Goal: Book appointment/travel/reservation

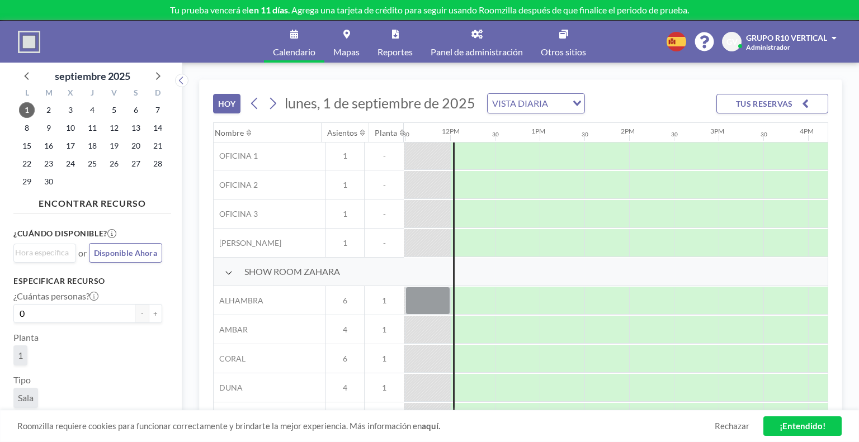
scroll to position [112, 1027]
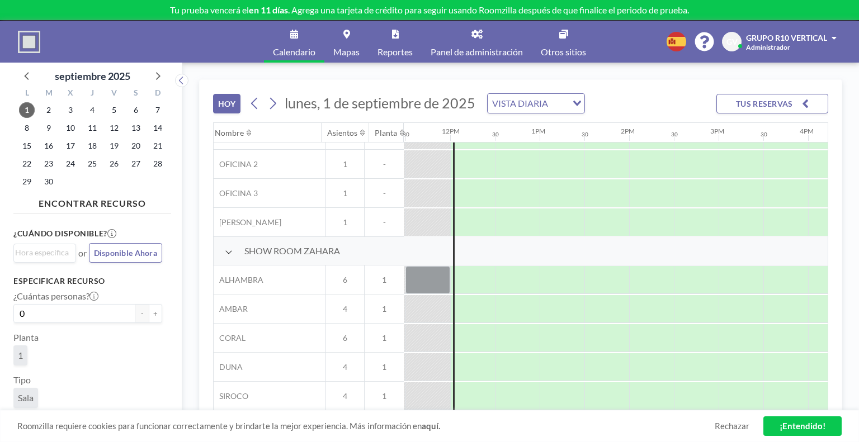
click at [633, 98] on div "HOY lunes, 1 de septiembre de 2025 VISTA DIARIA Loading... TUS RESERVAS" at bounding box center [520, 101] width 615 height 42
click at [201, 64] on div "HOY lunes, 1 de septiembre de 2025 VISTA DIARIA Loading... TUS RESERVAS Nombre …" at bounding box center [520, 253] width 676 height 380
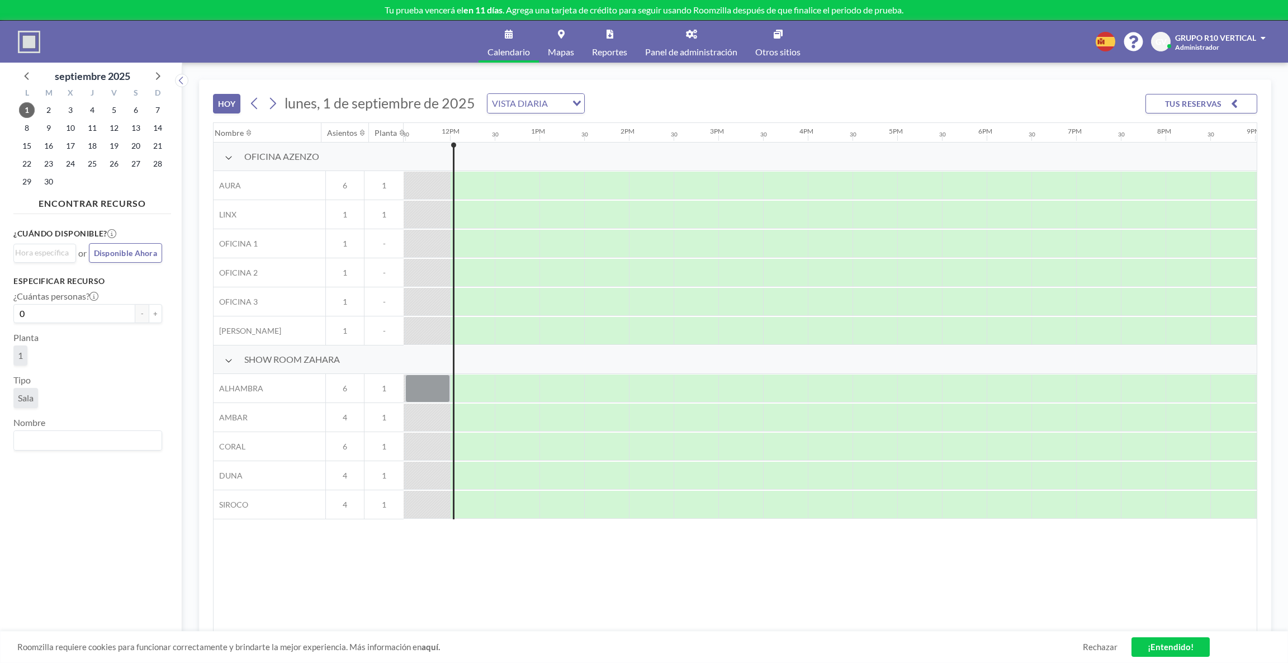
scroll to position [0, 1027]
click at [415, 442] on div "Nombre Asientos Planta 12AM 30 1AM 30 2AM 30 3AM 30 4AM 30 5AM 30 6AM 30 7AM 30…" at bounding box center [735, 377] width 1043 height 509
drag, startPoint x: 546, startPoint y: 580, endPoint x: 537, endPoint y: 555, distance: 27.0
click at [551, 442] on div "Nombre Asientos Planta 12AM 30 1AM 30 2AM 30 3AM 30 4AM 30 5AM 30 6AM 30 7AM 30…" at bounding box center [735, 377] width 1043 height 509
click at [434, 387] on div at bounding box center [427, 389] width 45 height 28
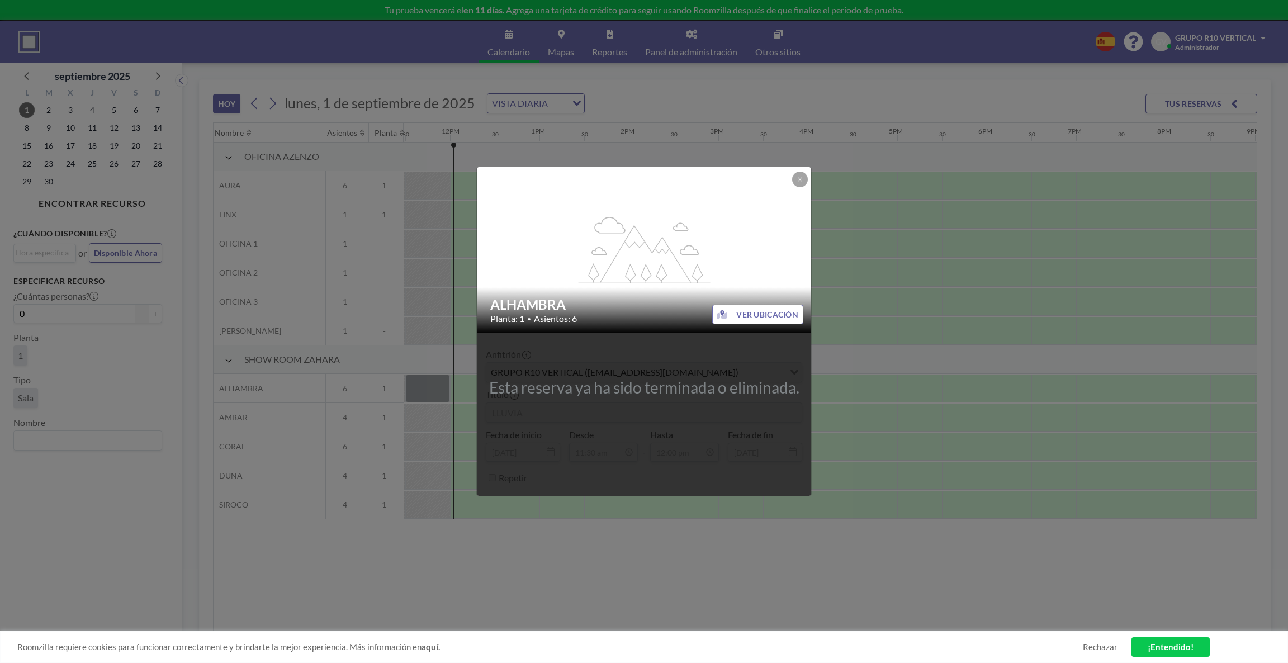
click at [435, 391] on div "flex-grow: 1.2; ALHAMBRA Planta: 1 • Asientos: 6 VER UBICACIÓN Esta reserva ya …" at bounding box center [644, 331] width 1288 height 663
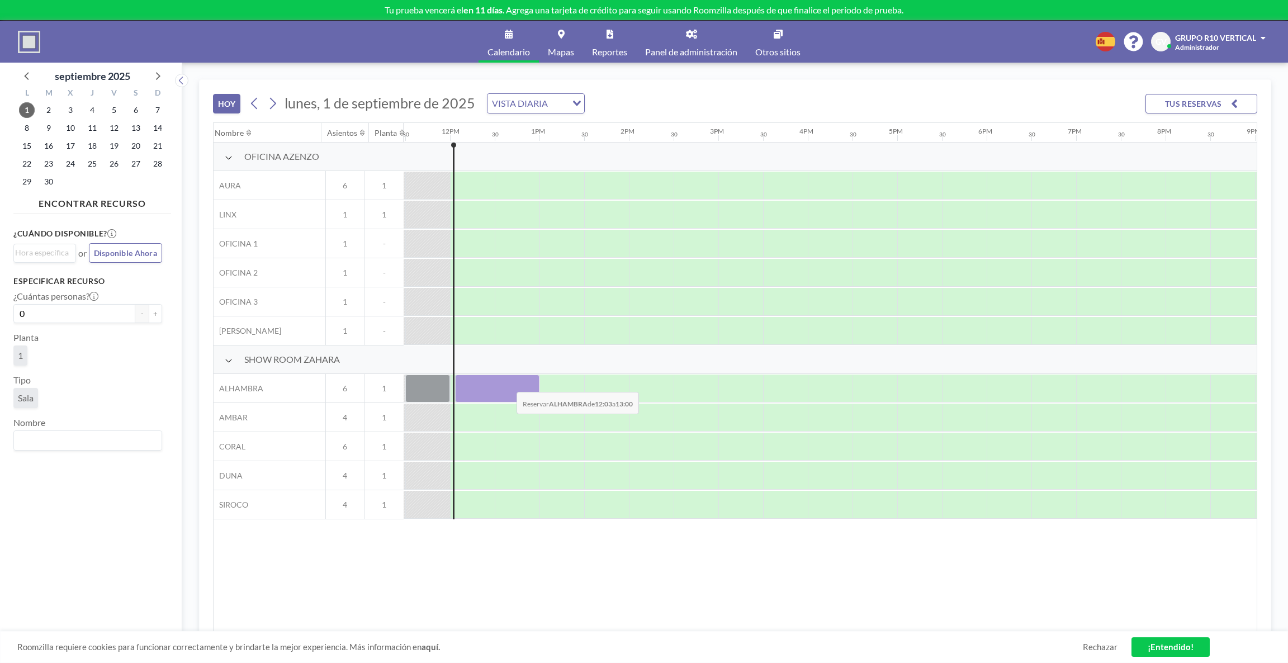
drag, startPoint x: 492, startPoint y: 390, endPoint x: 507, endPoint y: 384, distance: 16.3
click at [507, 384] on div at bounding box center [497, 389] width 84 height 28
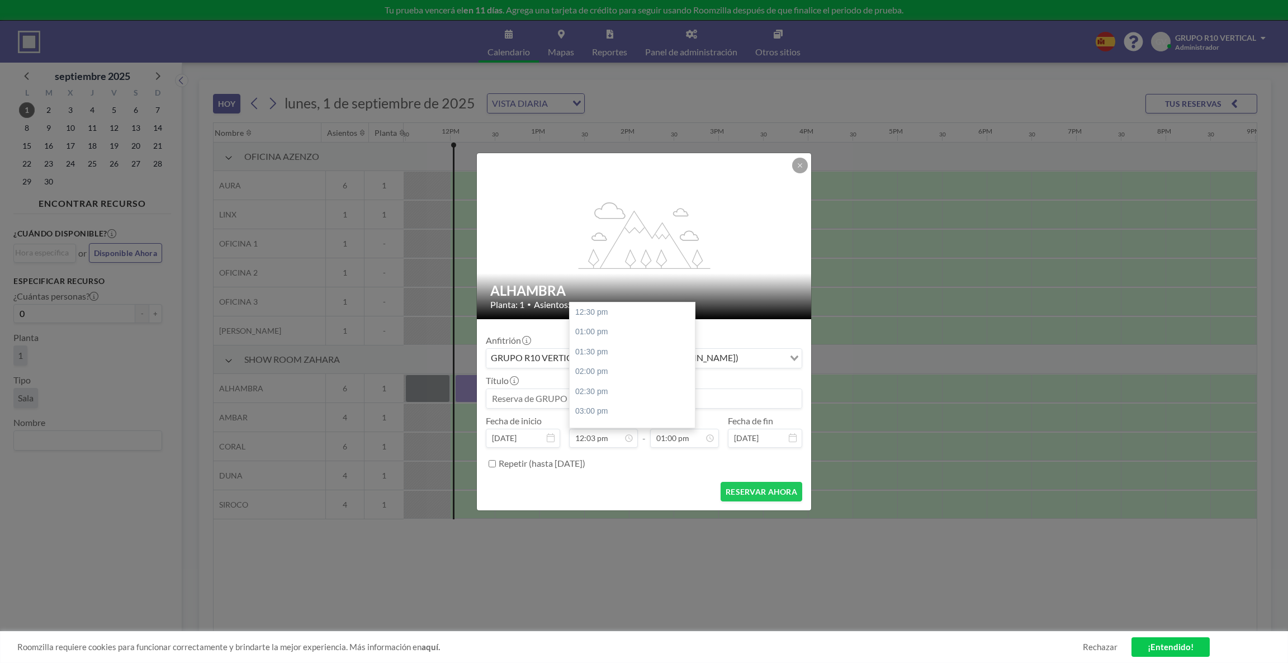
scroll to position [517, 0]
click at [621, 397] on input at bounding box center [643, 398] width 315 height 19
type input "KENIA"
click at [764, 442] on button "RESERVAR AHORA" at bounding box center [762, 492] width 82 height 20
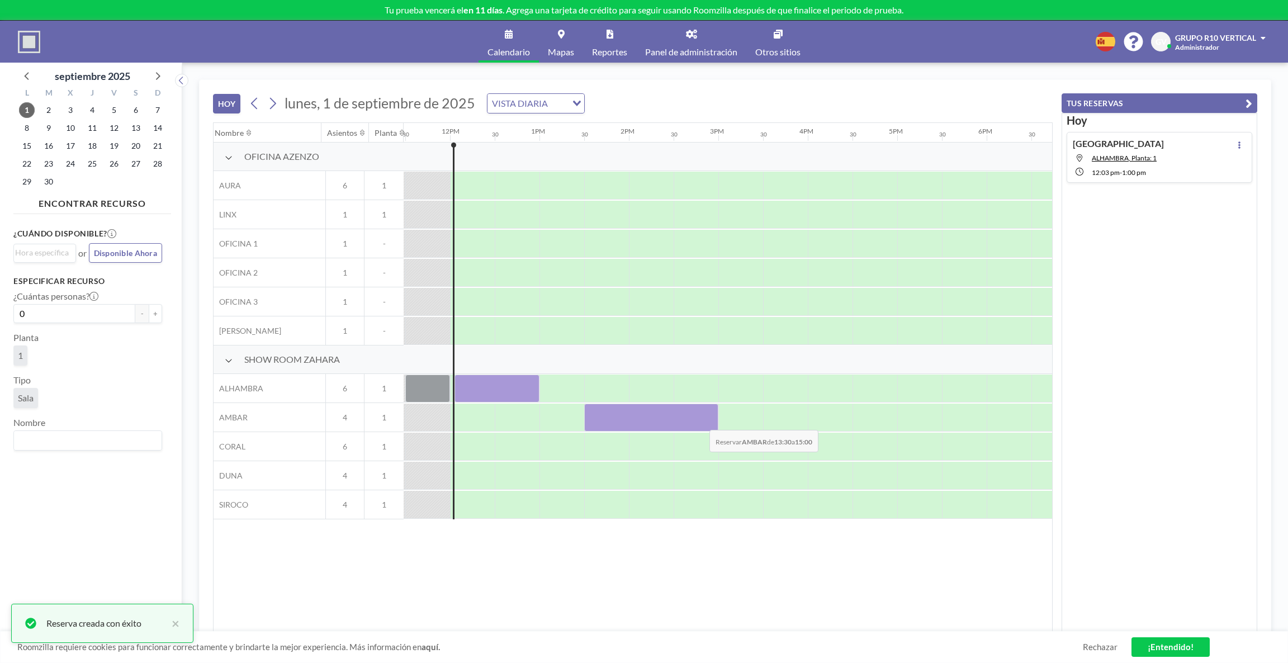
drag, startPoint x: 608, startPoint y: 425, endPoint x: 700, endPoint y: 422, distance: 92.9
click at [700, 422] on div at bounding box center [651, 418] width 134 height 28
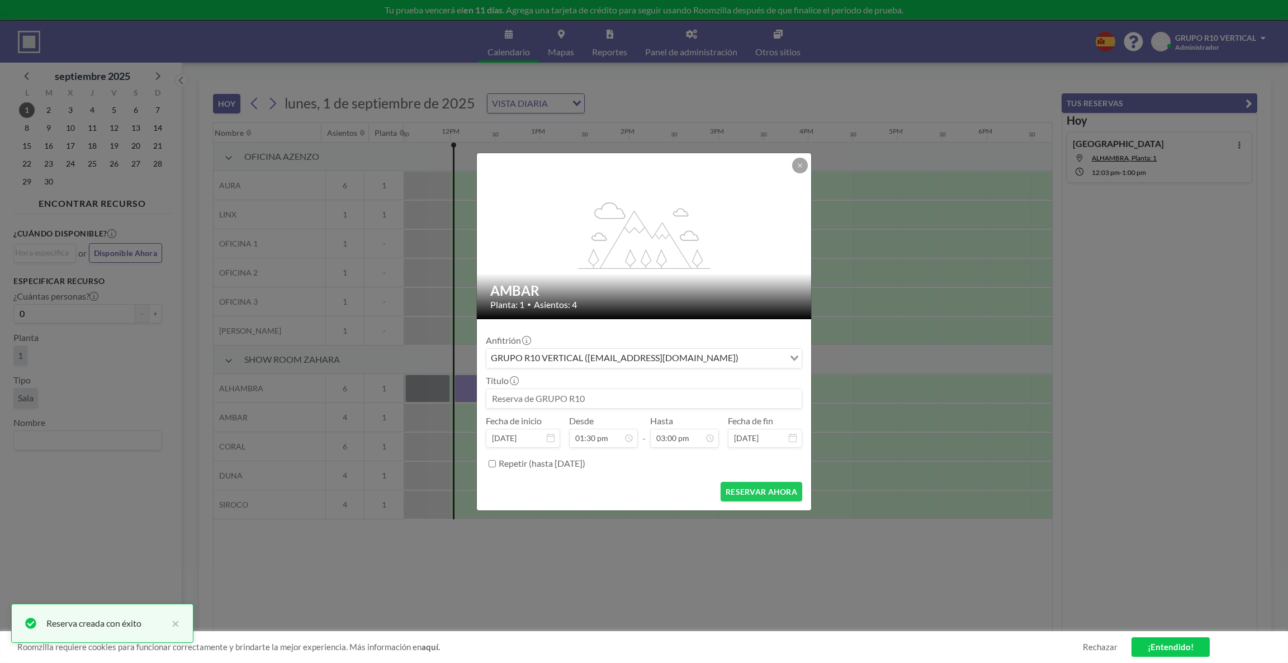
scroll to position [596, 0]
click at [538, 395] on input at bounding box center [643, 398] width 315 height 19
type input "VALERIA"
click at [769, 442] on button "RESERVAR AHORA" at bounding box center [762, 492] width 82 height 20
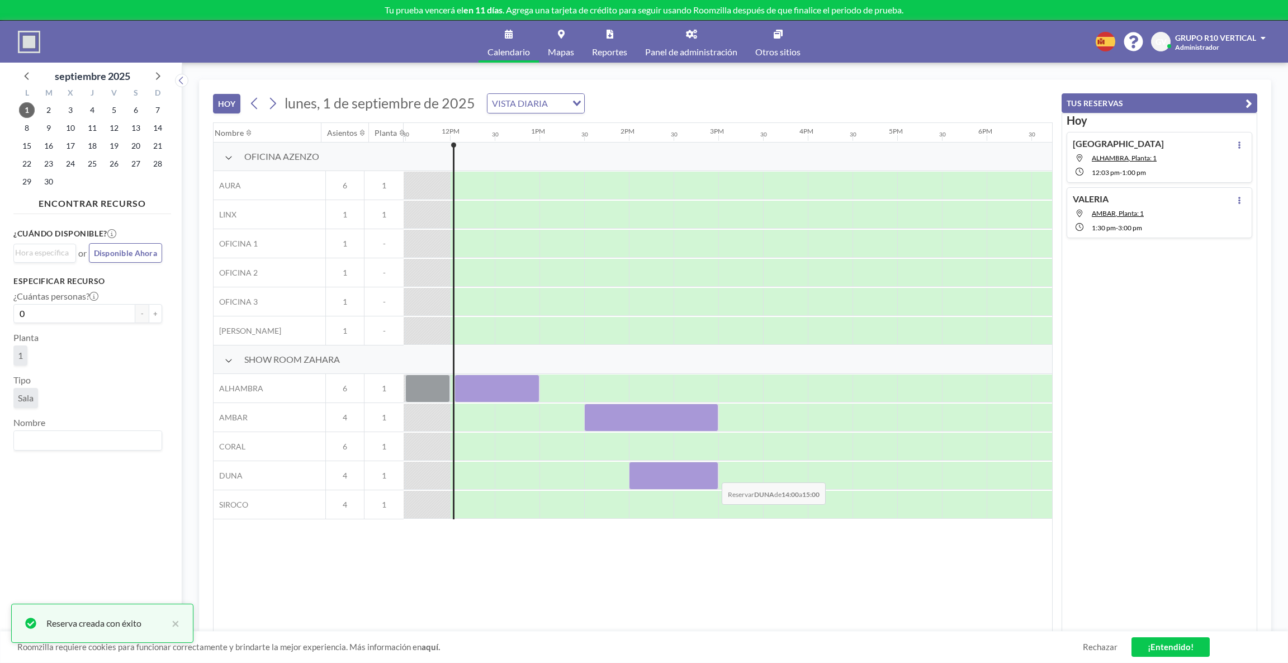
drag, startPoint x: 673, startPoint y: 475, endPoint x: 713, endPoint y: 475, distance: 39.7
click at [713, 442] on div at bounding box center [673, 476] width 89 height 28
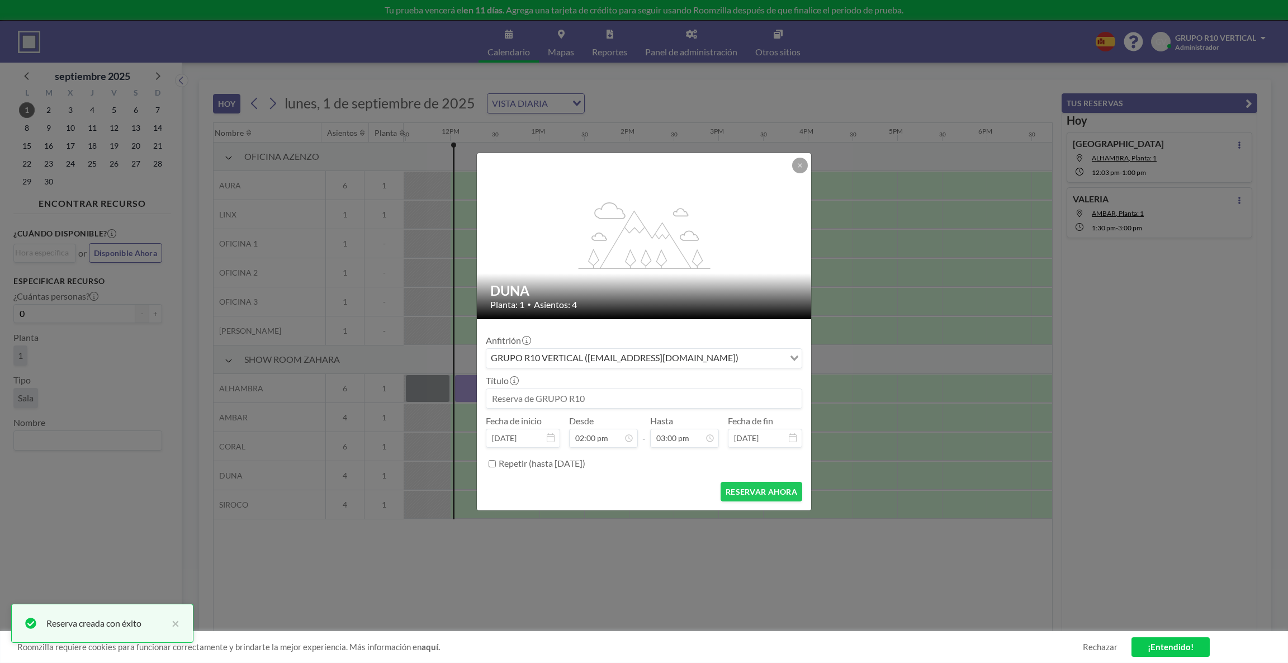
scroll to position [596, 0]
click at [697, 404] on input at bounding box center [643, 398] width 315 height 19
click at [697, 401] on input at bounding box center [643, 398] width 315 height 19
type input "JAZMIN"
click at [768, 442] on form "Anfitrión GRUPO R10 VERTICAL (grupor10vertical@gmail.com) Loading... Título JAZ…" at bounding box center [644, 414] width 334 height 191
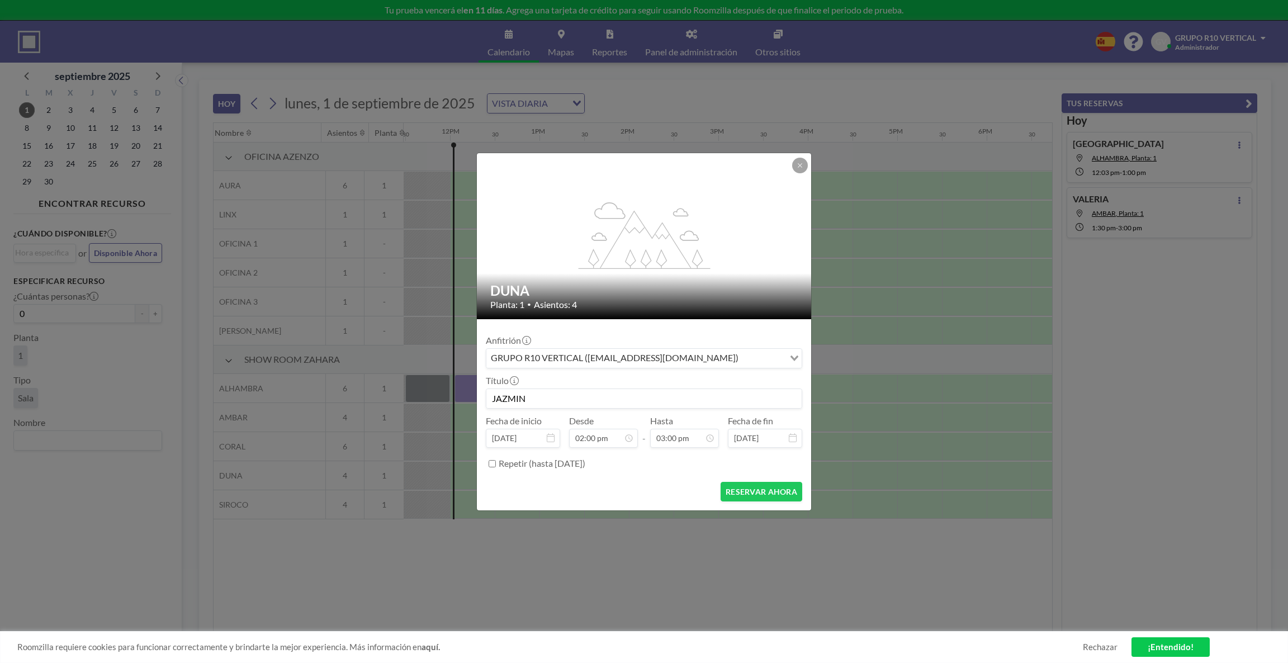
click at [764, 442] on button "RESERVAR AHORA" at bounding box center [762, 492] width 82 height 20
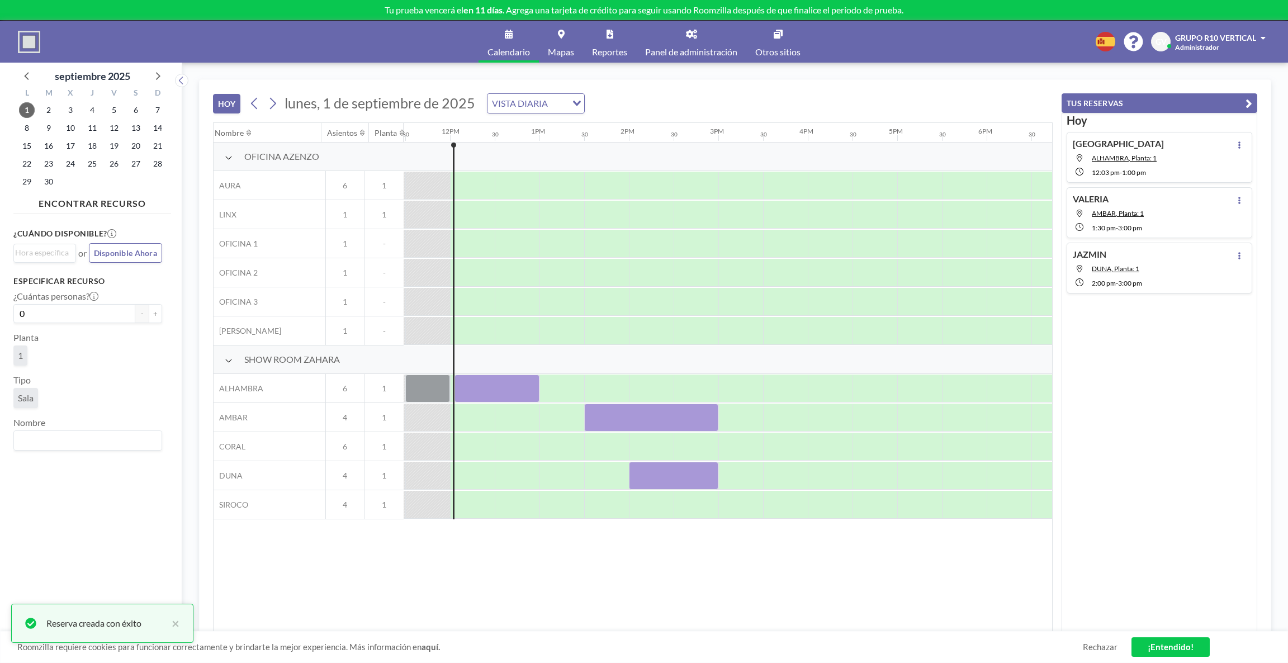
click at [792, 442] on div "Nombre Asientos Planta 12AM 30 1AM 30 2AM 30 3AM 30 4AM 30 5AM 30 6AM 30 7AM 30…" at bounding box center [633, 377] width 839 height 509
click at [539, 100] on div "VISTA DIARIA" at bounding box center [526, 102] width 79 height 17
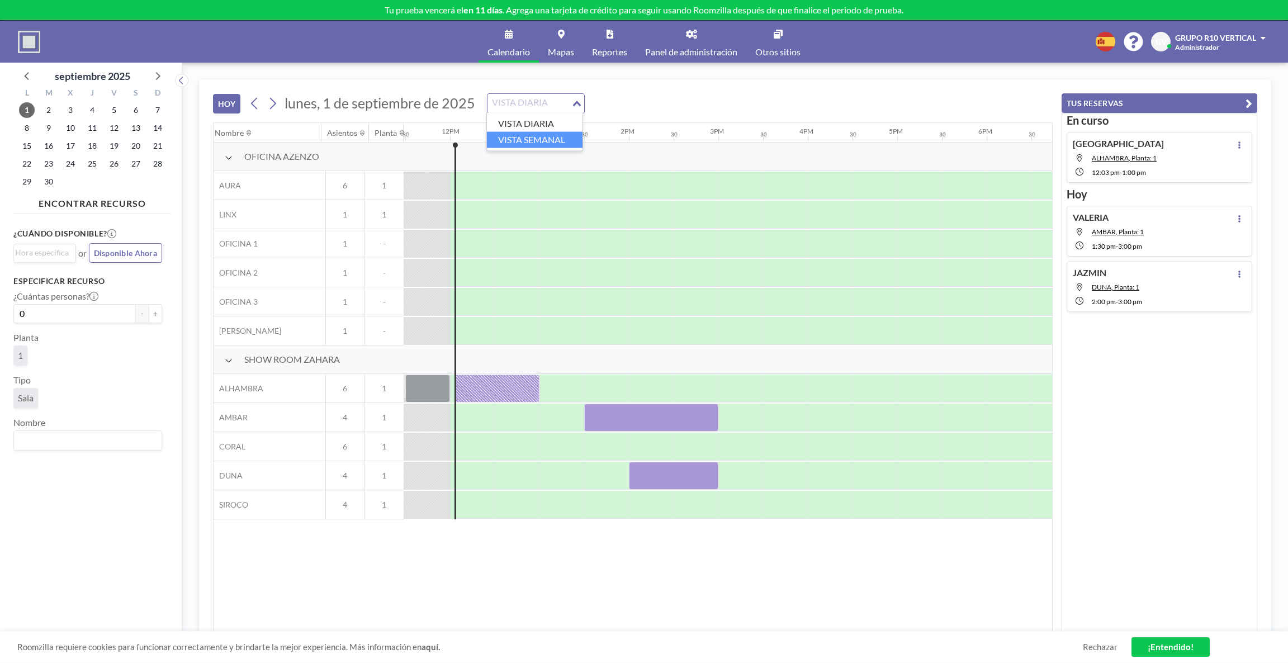
click at [513, 143] on li "VISTA SEMANAL" at bounding box center [535, 139] width 96 height 16
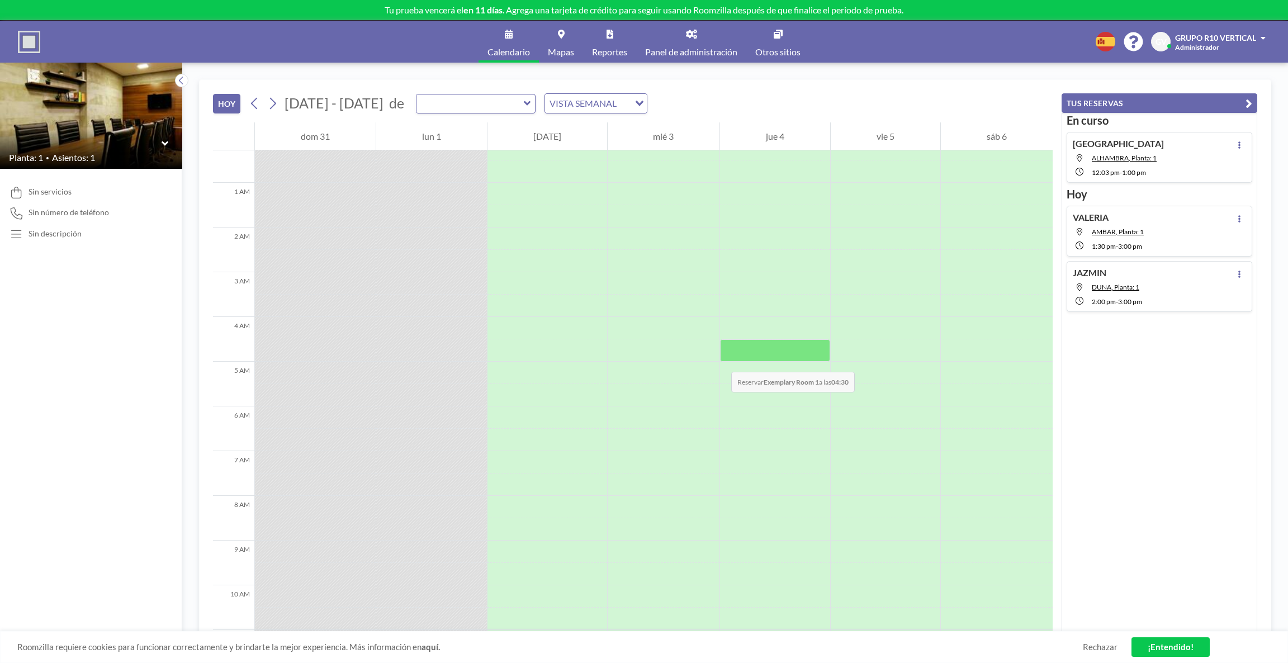
scroll to position [0, 0]
click at [526, 102] on div at bounding box center [476, 104] width 120 height 20
click at [524, 105] on icon at bounding box center [527, 103] width 7 height 4
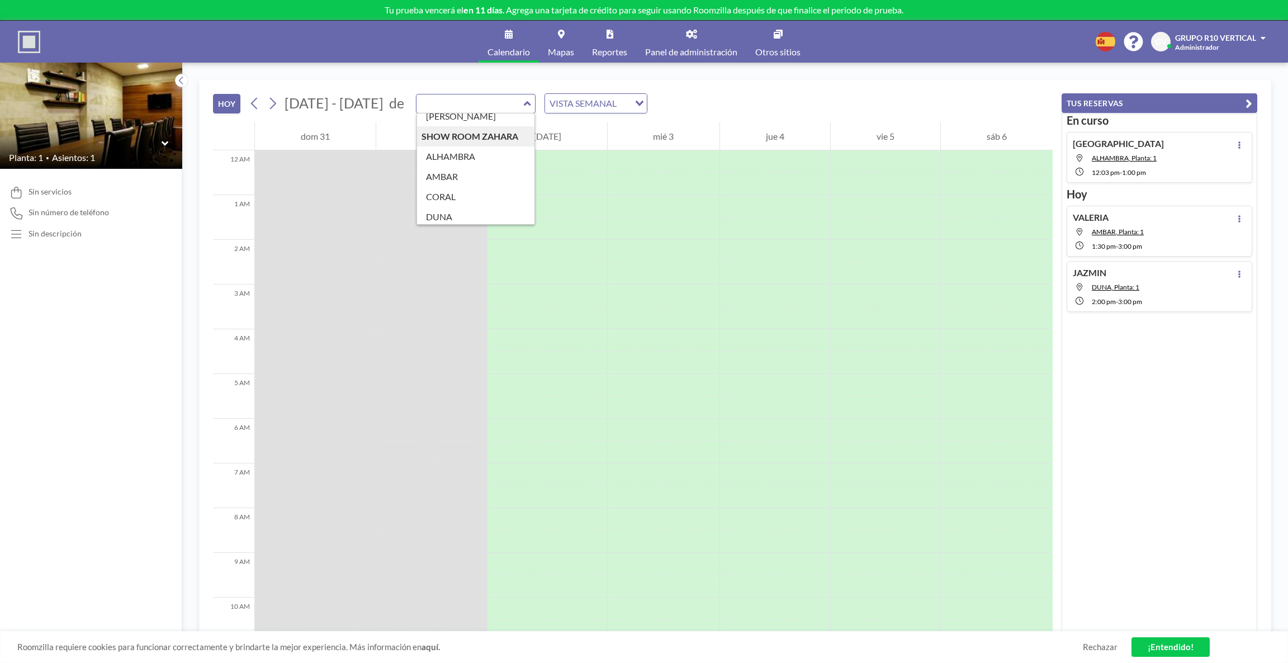
scroll to position [143, 0]
type input "ALHAMBRA"
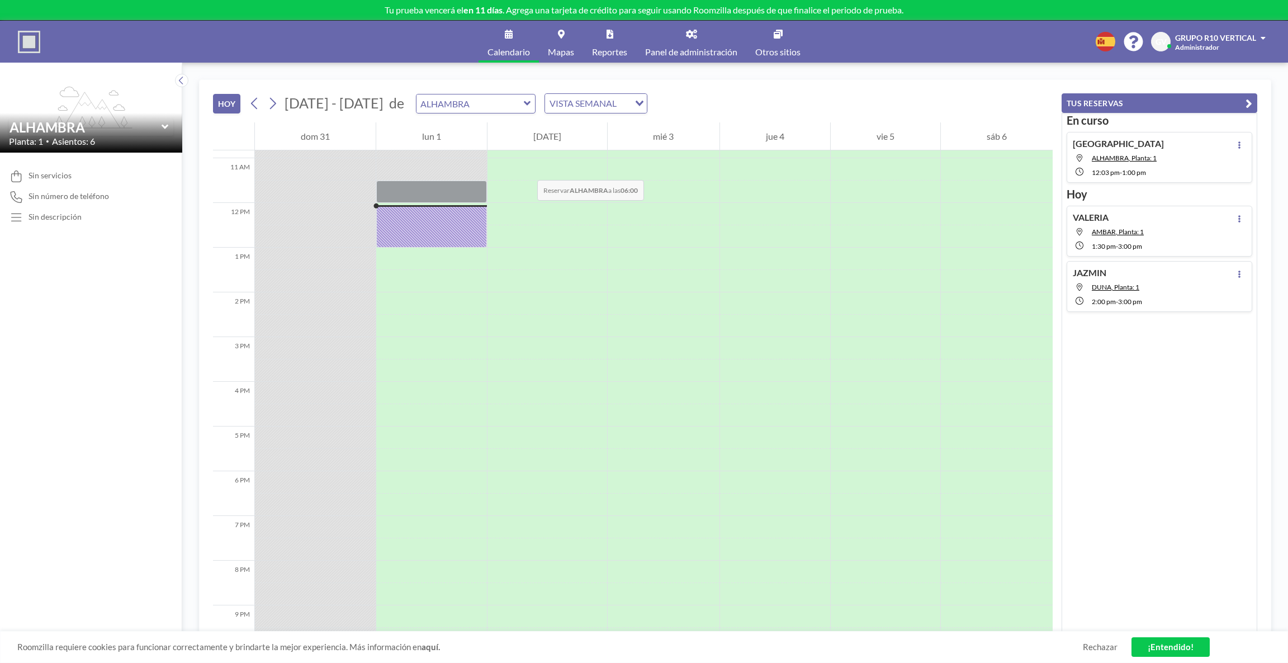
scroll to position [514, 0]
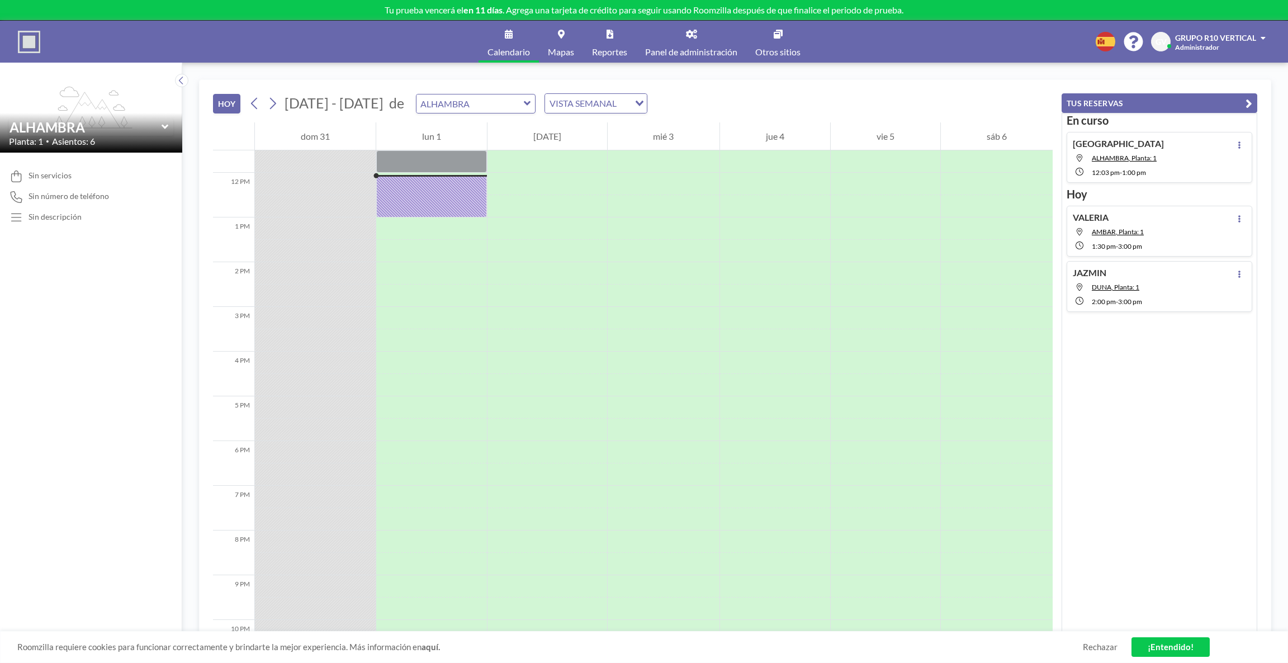
click at [524, 102] on icon at bounding box center [527, 103] width 7 height 11
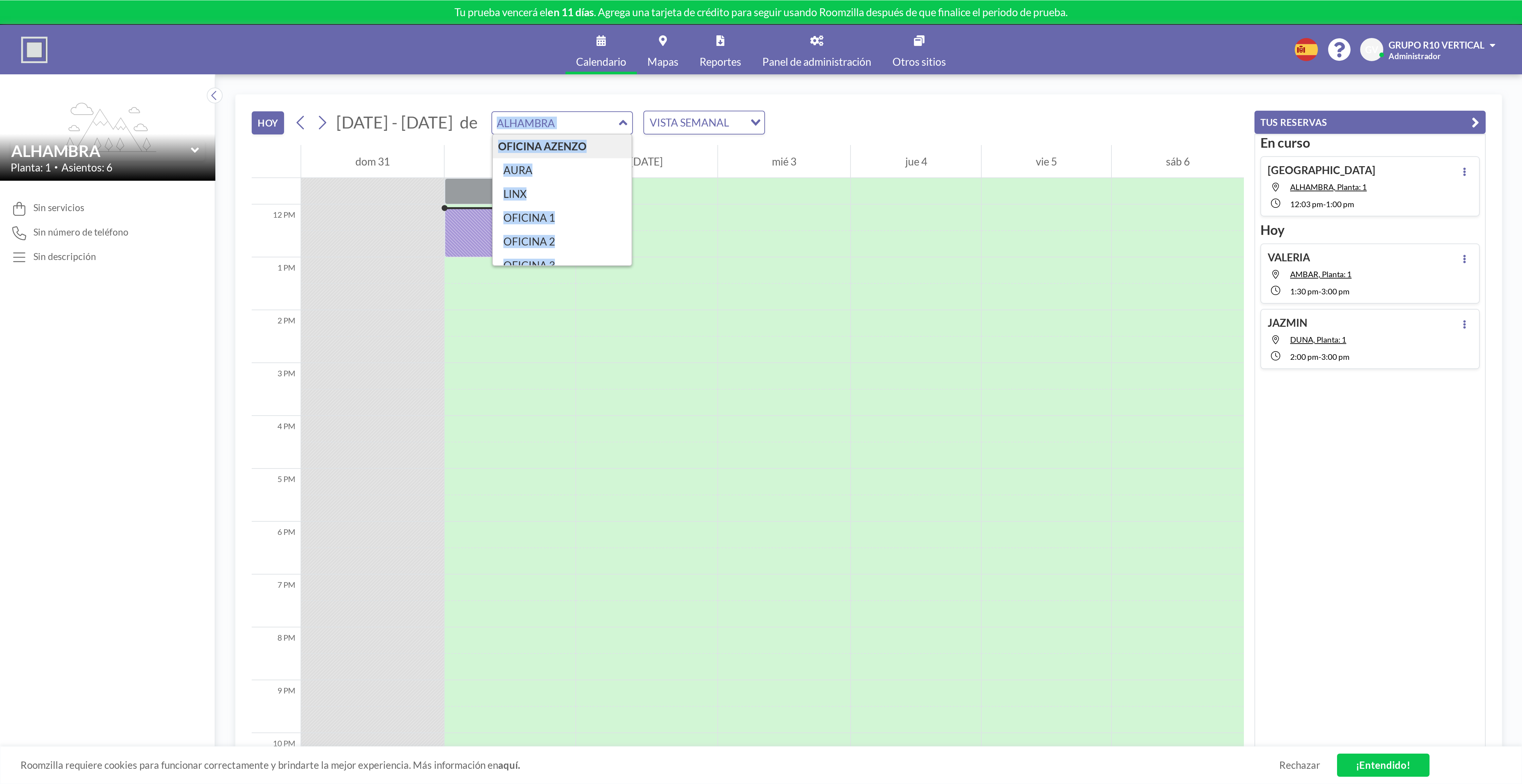
scroll to position [94, 0]
click at [458, 54] on div "HOY ago - sept 2025 de OFICINA AZENZO AURA LINX OFICINA 1 OFICINA 2 OFICINA 3 S…" at bounding box center [374, 60] width 496 height 25
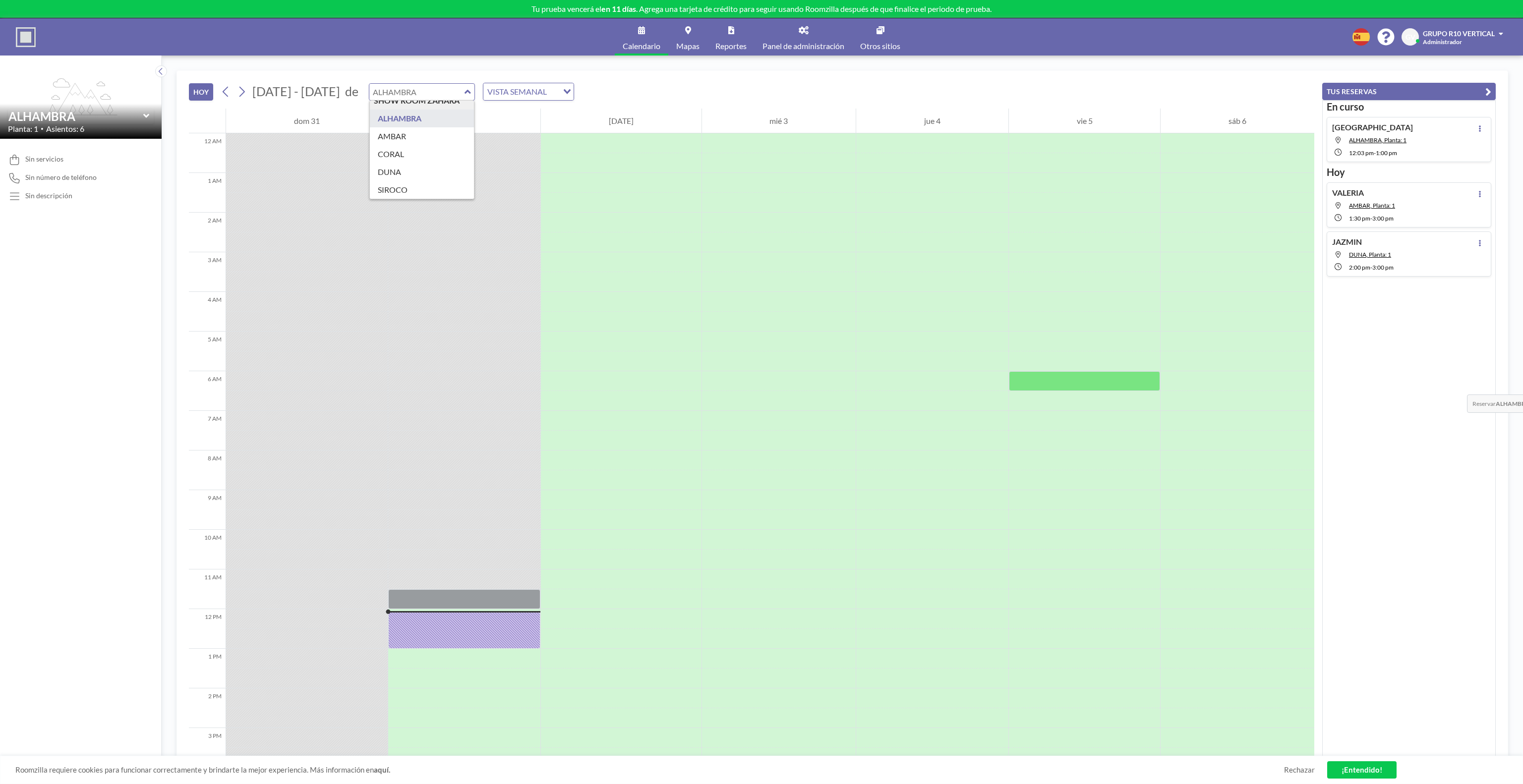
scroll to position [141, 0]
drag, startPoint x: 1522, startPoint y: 427, endPoint x: 1496, endPoint y: 423, distance: 26.3
click at [761, 392] on div "HOY ago - sept 2025 de OFICINA AZENZO AURA LINX OFICINA 1 OFICINA 2 OFICINA 3 S…" at bounding box center [842, 420] width 1362 height 729
click at [546, 98] on input "Search for option" at bounding box center [521, 91] width 73 height 13
click at [537, 112] on li "VISTA DIARIA" at bounding box center [521, 111] width 84 height 14
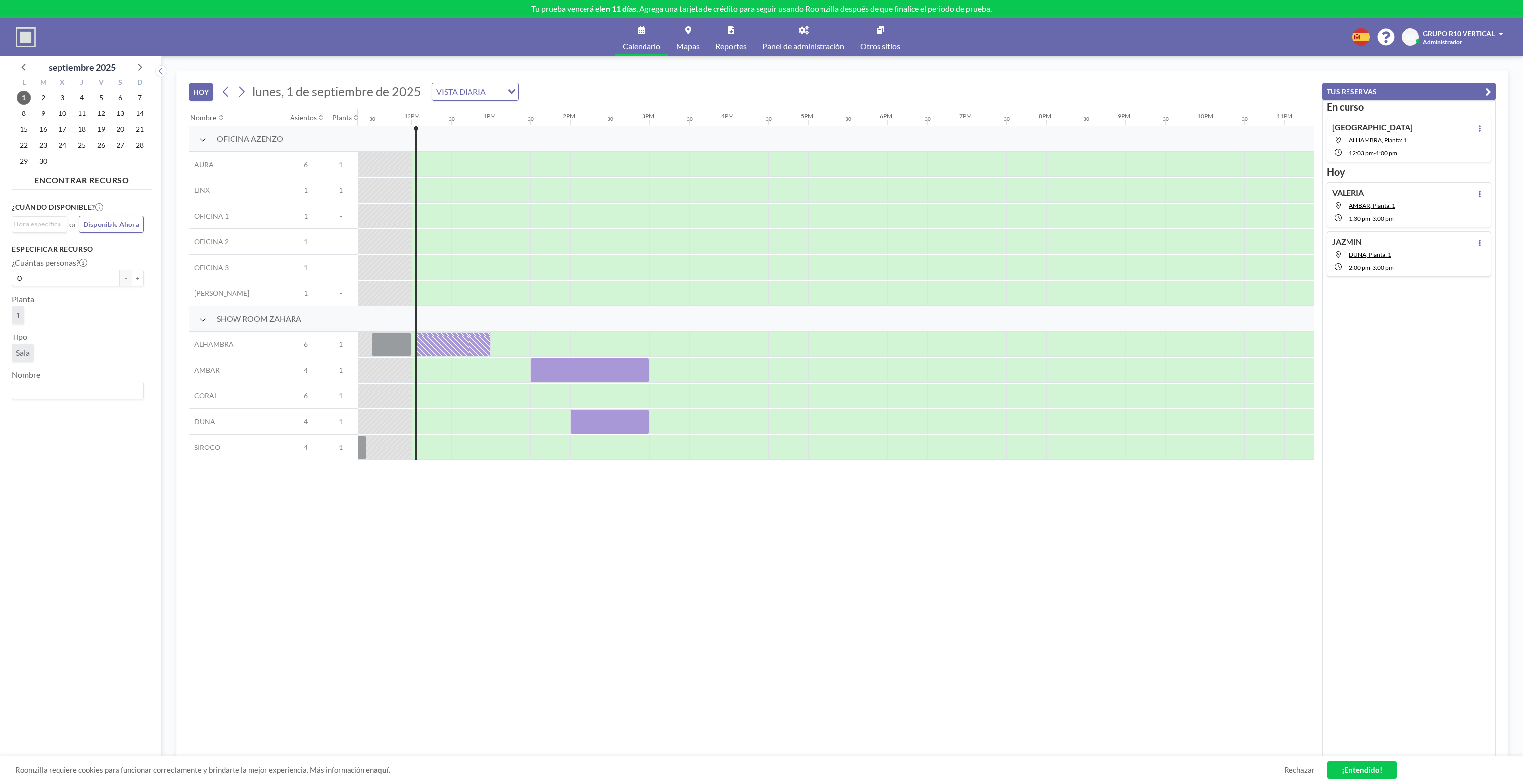
scroll to position [0, 913]
click at [99, 229] on span "Disponible Ahora" at bounding box center [111, 224] width 56 height 9
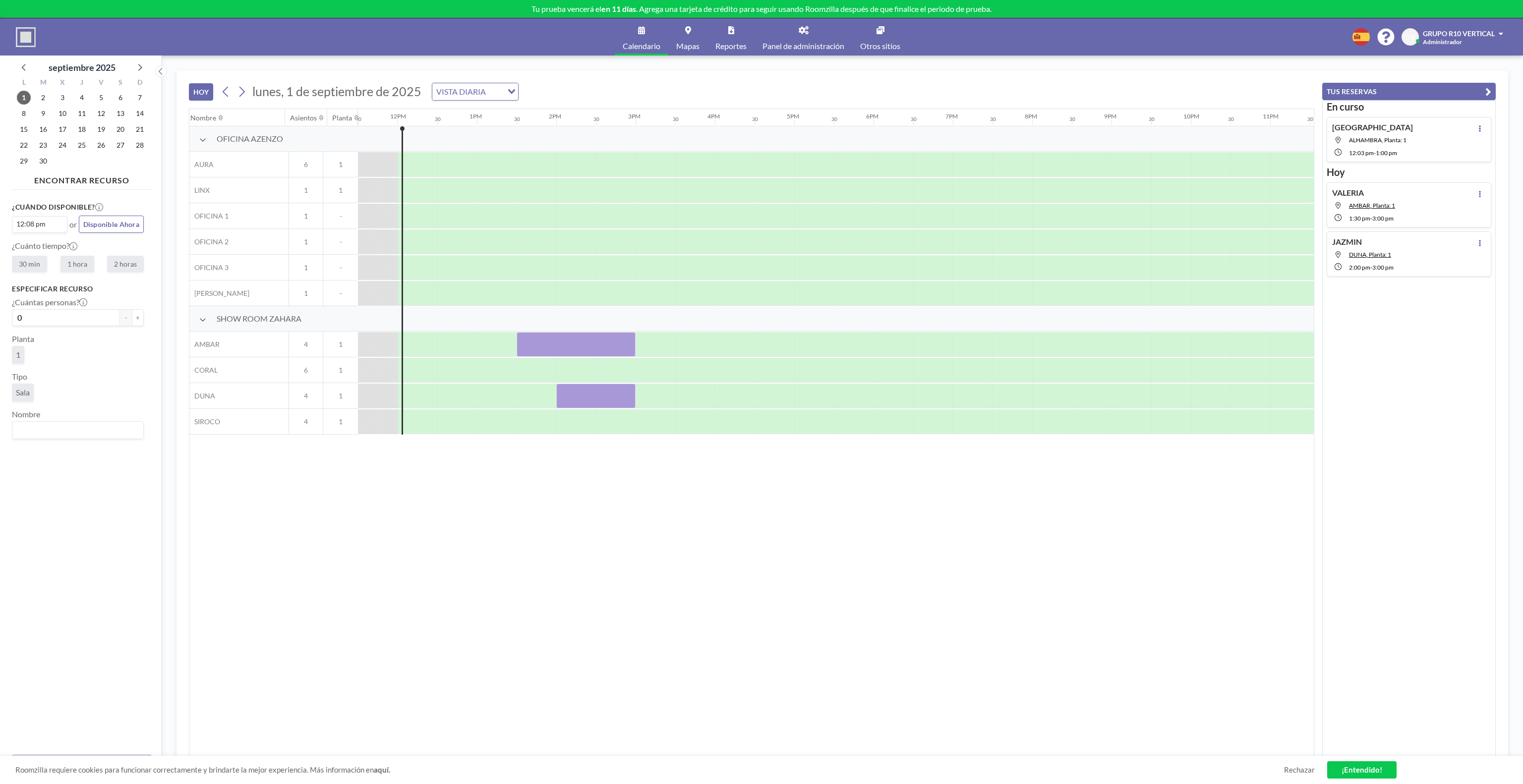
click at [37, 392] on div "¿Cuándo disponible? 12:08 pm Loading... or Disponible Ahora ¿Cuánto tiempo? 30 …" at bounding box center [82, 471] width 140 height 553
click at [28, 392] on div "Search for option" at bounding box center [75, 429] width 127 height 15
click at [475, 392] on div "Nombre Asientos Planta 12AM 30 1AM 30 2AM 30 3AM 30 4AM 30 5AM 30 6AM 30 7AM 30…" at bounding box center [752, 433] width 1125 height 647
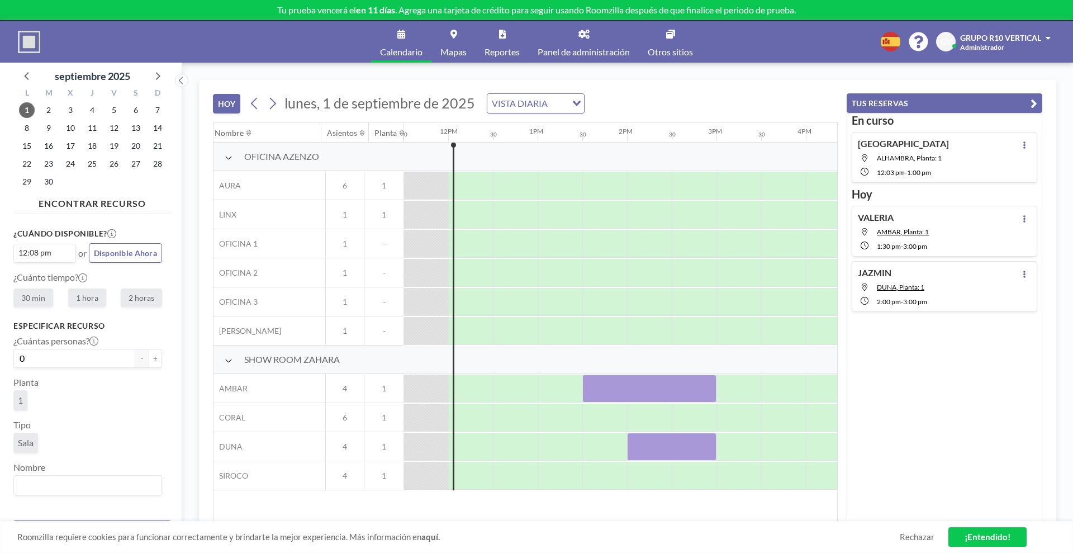
scroll to position [0, 1029]
click at [572, 50] on span "Panel de administración" at bounding box center [584, 52] width 92 height 9
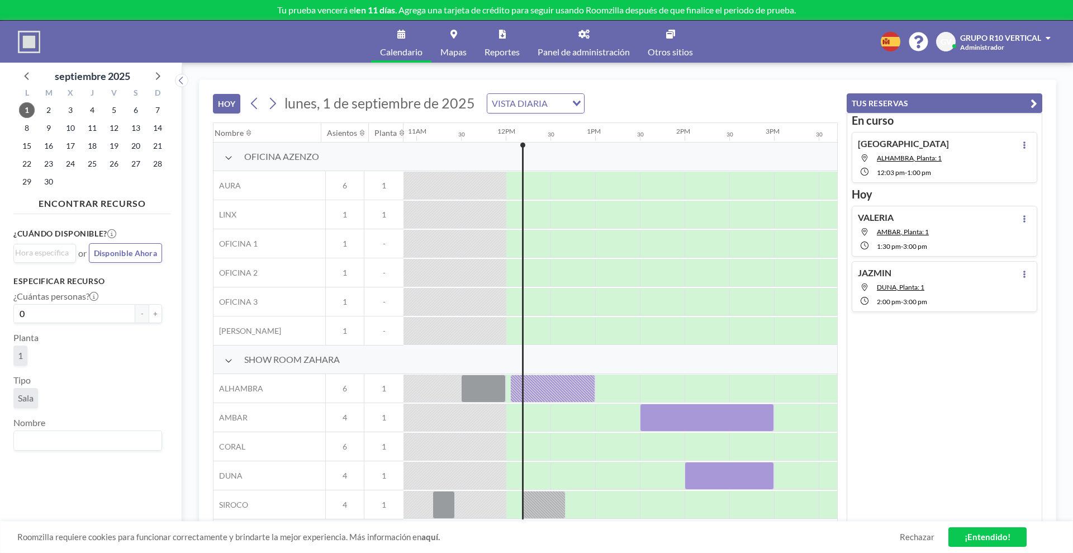
scroll to position [0, 1029]
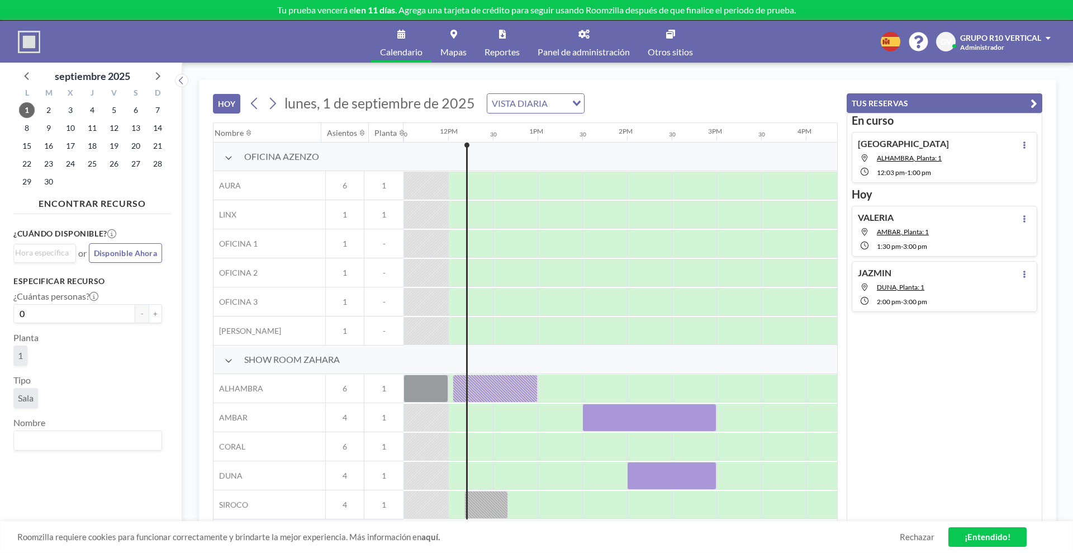
click at [1014, 86] on div "TUS RESERVAS En curso KENIA ALHAMBRA, Planta: 1 12:03 PM - 1:00 PM Hoy VALERIA …" at bounding box center [940, 301] width 205 height 442
drag, startPoint x: 999, startPoint y: 18, endPoint x: 749, endPoint y: 93, distance: 261.6
click at [749, 93] on div "HOY lunes, 1 de septiembre de 2025 VISTA DIARIA Loading..." at bounding box center [525, 101] width 625 height 42
click at [943, 352] on div "En curso KENIA ALHAMBRA, Planta: 1 12:03 PM - 1:00 PM Hoy VALERIA AMBAR, Planta…" at bounding box center [945, 317] width 196 height 409
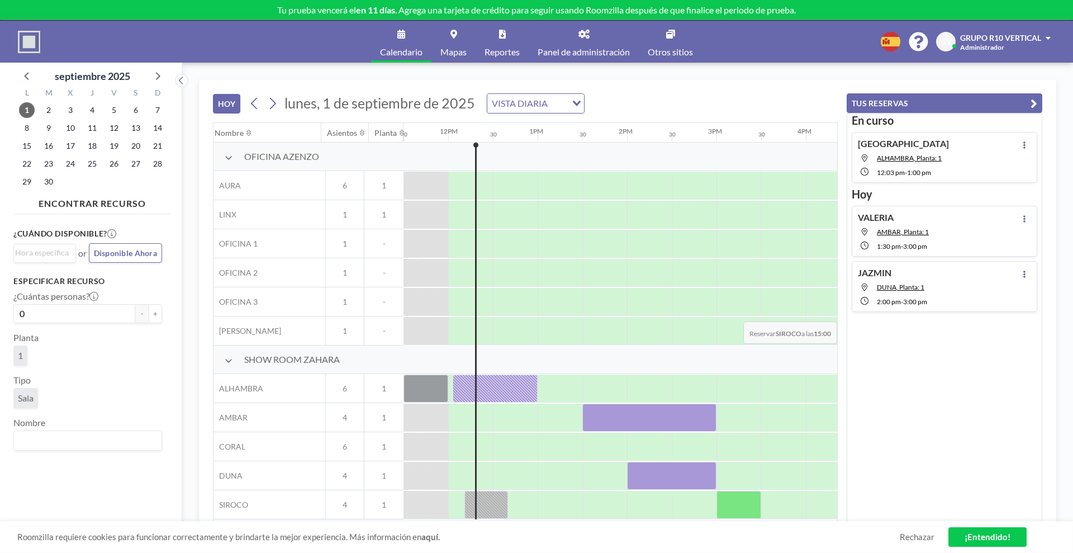
drag, startPoint x: 967, startPoint y: 313, endPoint x: 960, endPoint y: 311, distance: 7.1
click at [965, 312] on div "En curso KENIA ALHAMBRA, Planta: 1 12:03 PM - 1:00 PM Hoy VALERIA AMBAR, Planta…" at bounding box center [945, 214] width 186 height 203
click at [600, 49] on span "Panel de administración" at bounding box center [584, 52] width 92 height 9
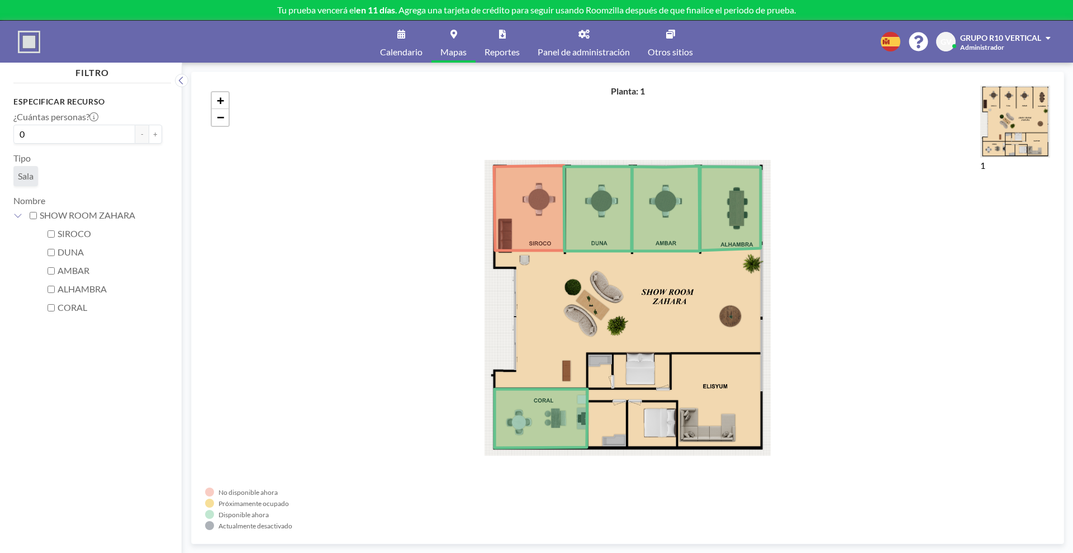
click at [496, 43] on link "Reportes" at bounding box center [502, 42] width 53 height 42
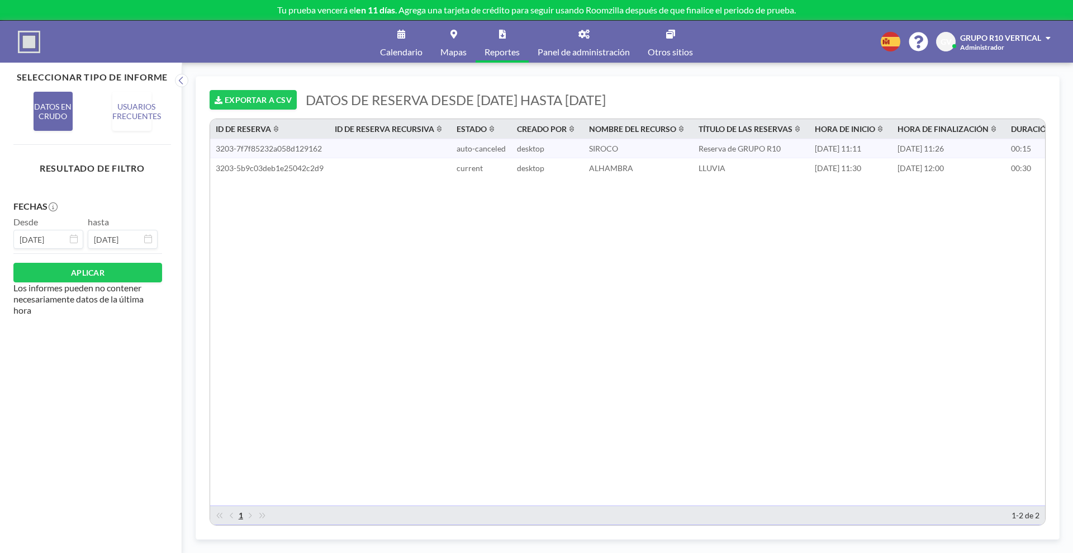
click at [305, 173] on td "3203-5b9c03deb1e25042c2d9" at bounding box center [269, 168] width 119 height 20
click at [289, 164] on span "3203-5b9c03deb1e25042c2d9" at bounding box center [270, 168] width 108 height 10
click at [387, 44] on link "Calendario" at bounding box center [401, 42] width 60 height 42
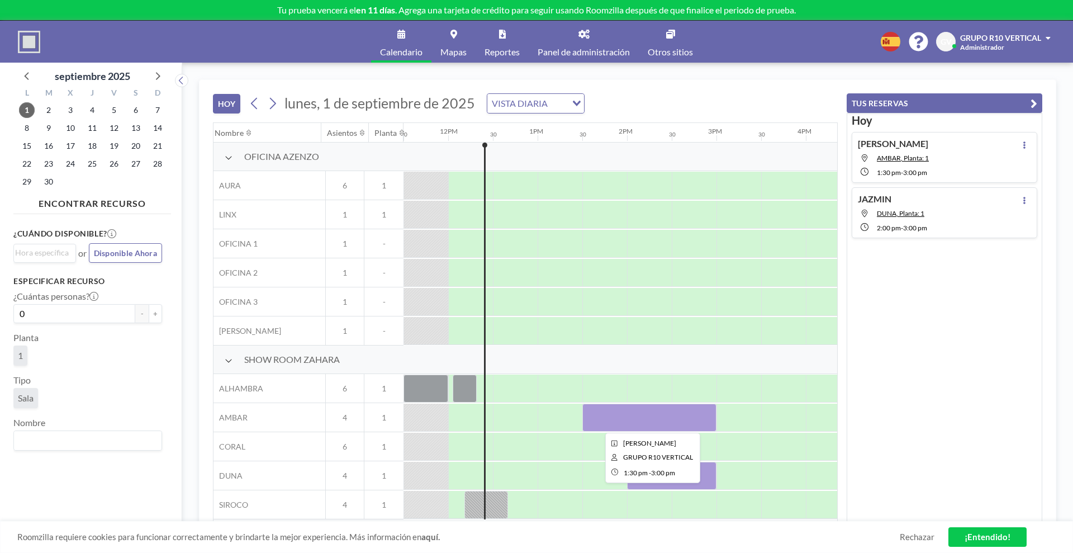
scroll to position [5, 1029]
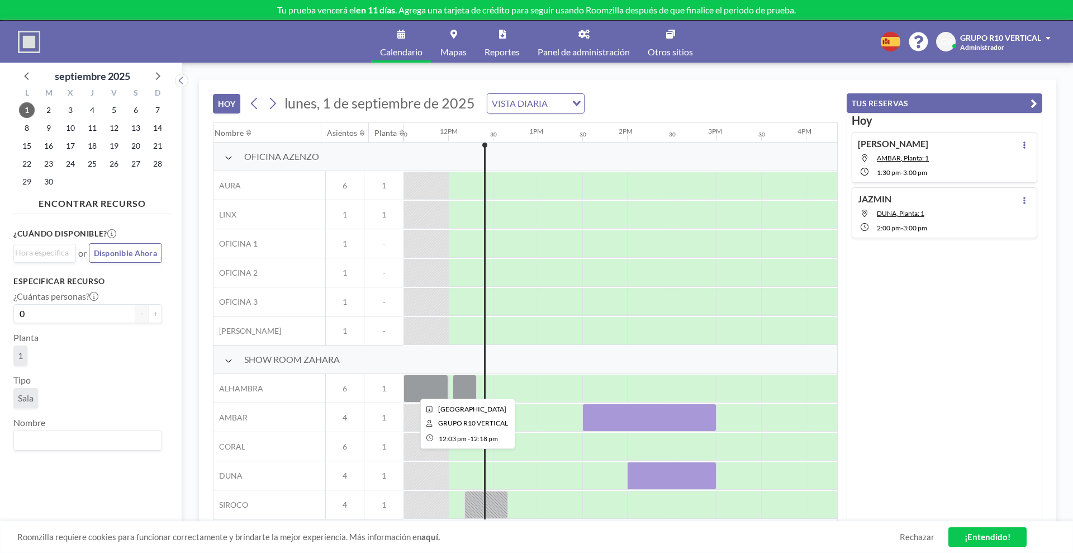
click at [465, 383] on div at bounding box center [465, 389] width 24 height 28
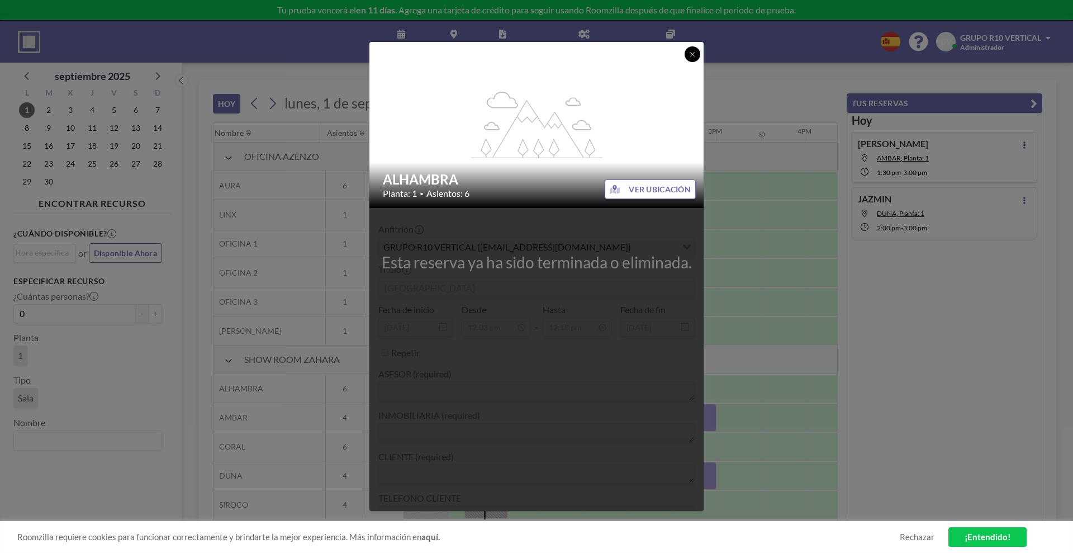
click at [692, 56] on icon at bounding box center [692, 54] width 7 height 7
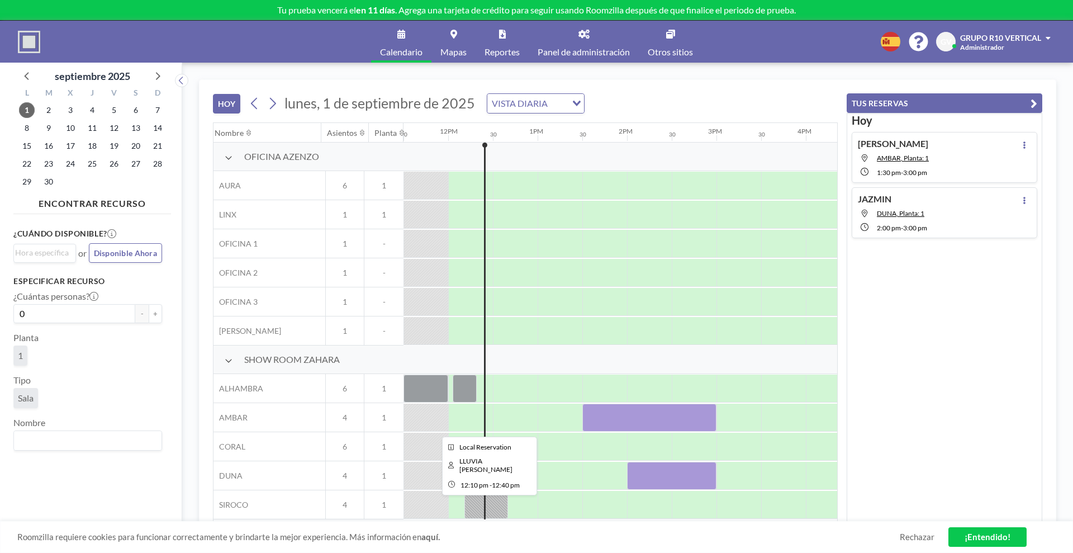
click at [496, 502] on div at bounding box center [487, 505] width 44 height 28
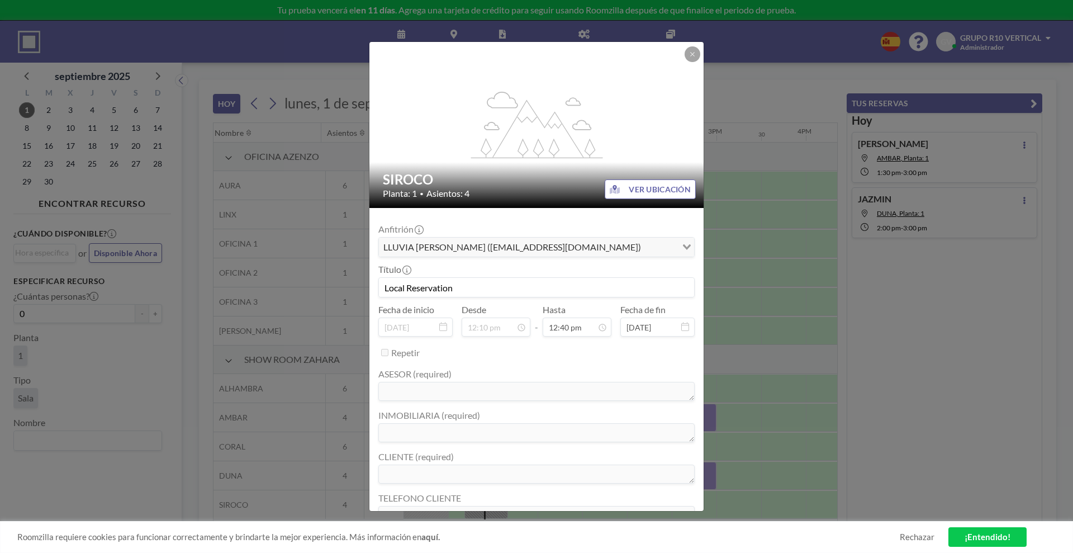
click at [1044, 354] on div "flex-grow: 1.2; SIROCO Planta: 1 • Asientos: 4 VER UBICACIÓN Anfitrión LLUVIA I…" at bounding box center [536, 276] width 1073 height 553
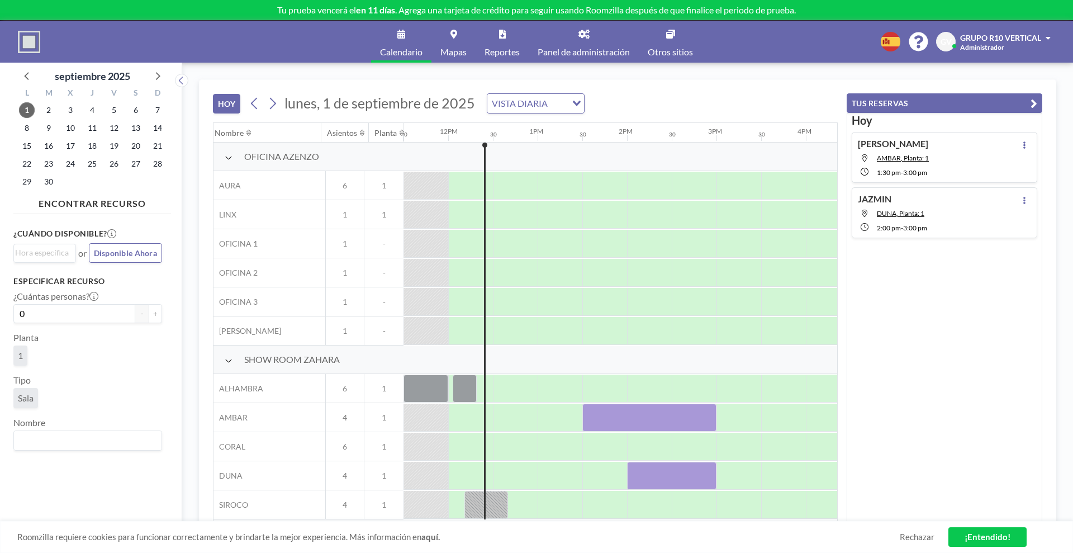
click at [985, 172] on div "VALERIA AMBAR, Planta: 1 1:30 PM - 3:00 PM" at bounding box center [945, 157] width 186 height 51
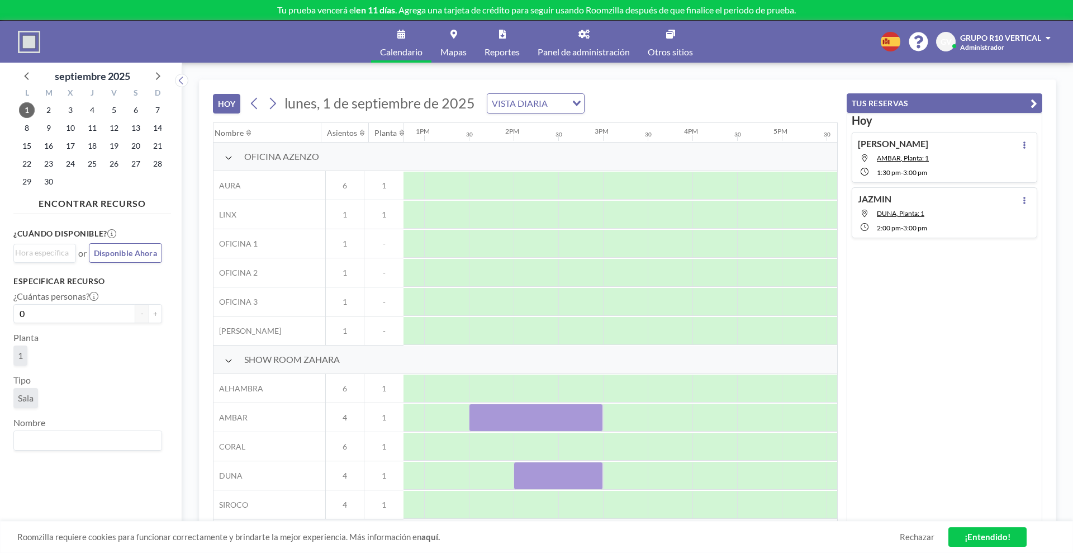
scroll to position [5, 1163]
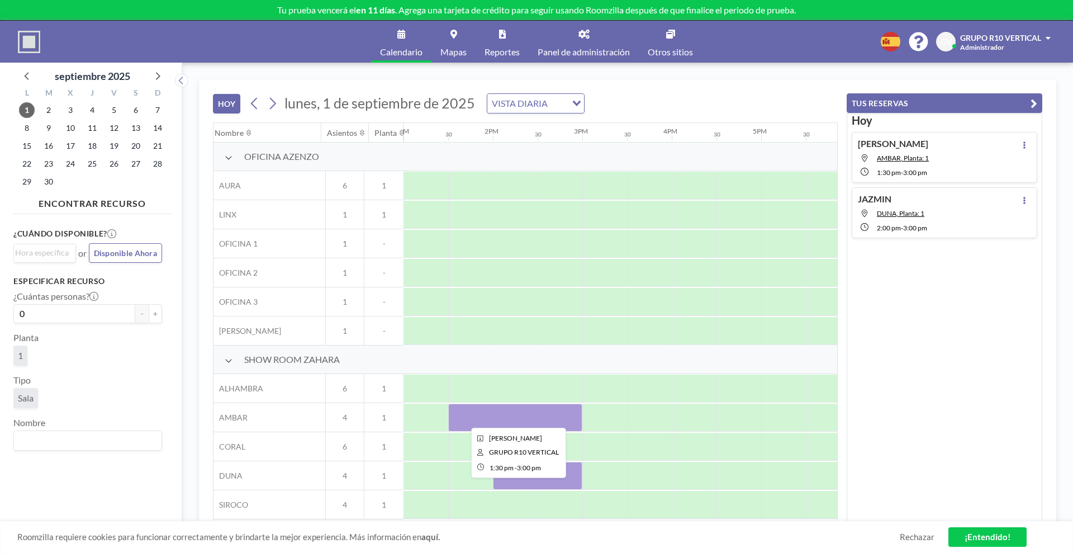
click at [544, 411] on div at bounding box center [515, 418] width 134 height 28
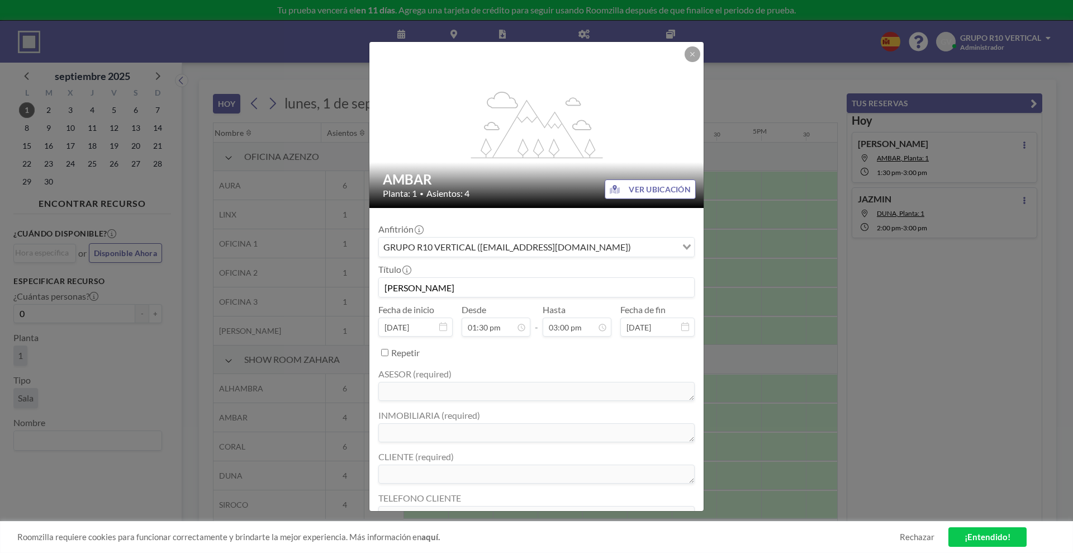
click at [655, 189] on button "VER UBICACIÓN" at bounding box center [650, 189] width 91 height 20
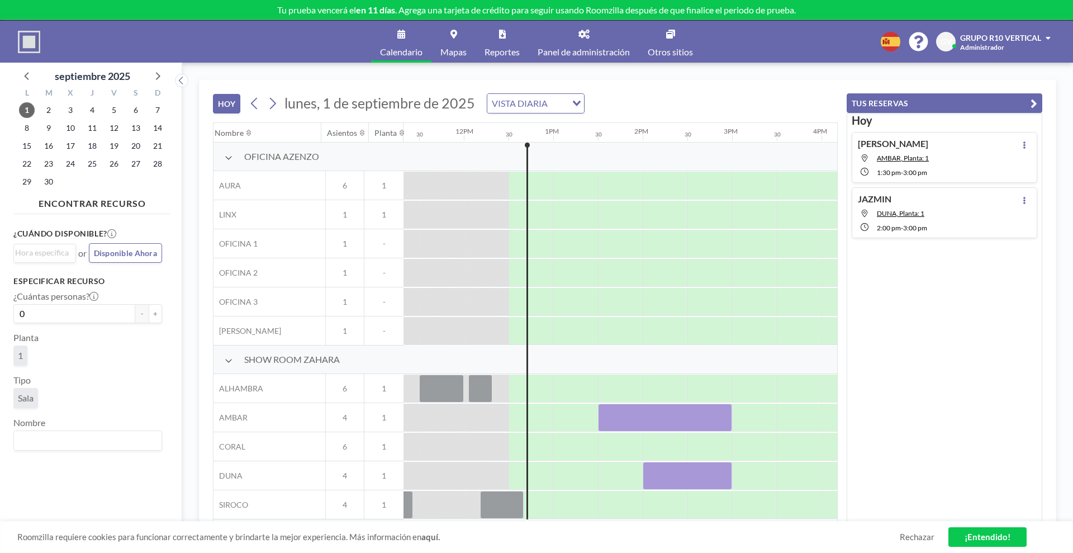
scroll to position [0, 1073]
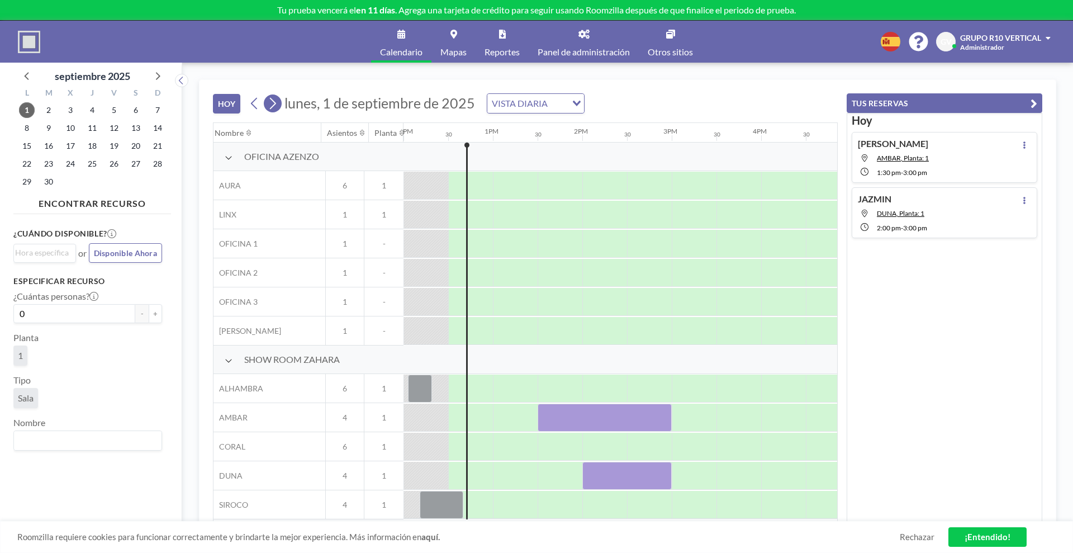
click at [277, 103] on icon at bounding box center [272, 103] width 11 height 17
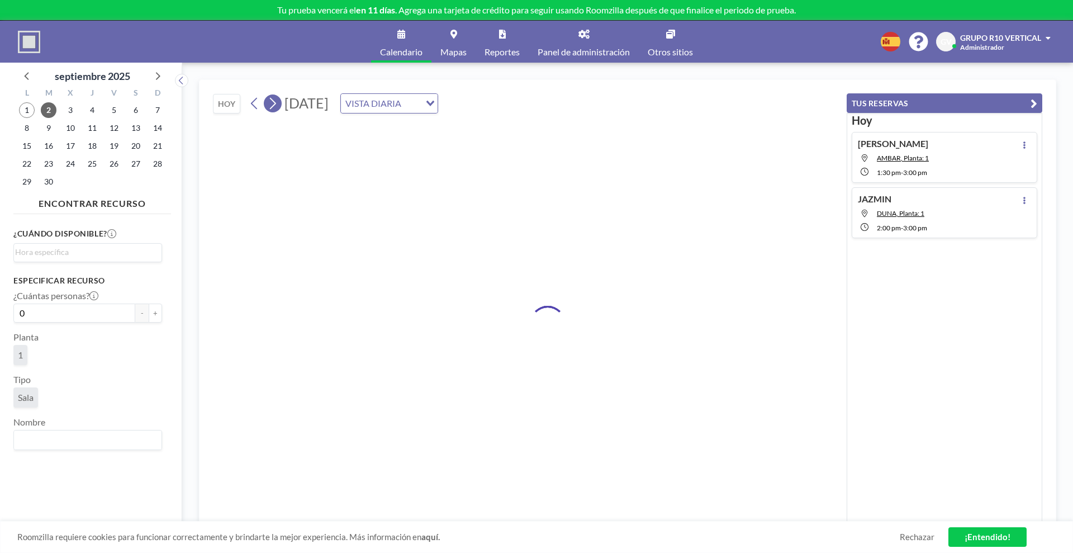
click at [277, 103] on icon at bounding box center [272, 103] width 11 height 17
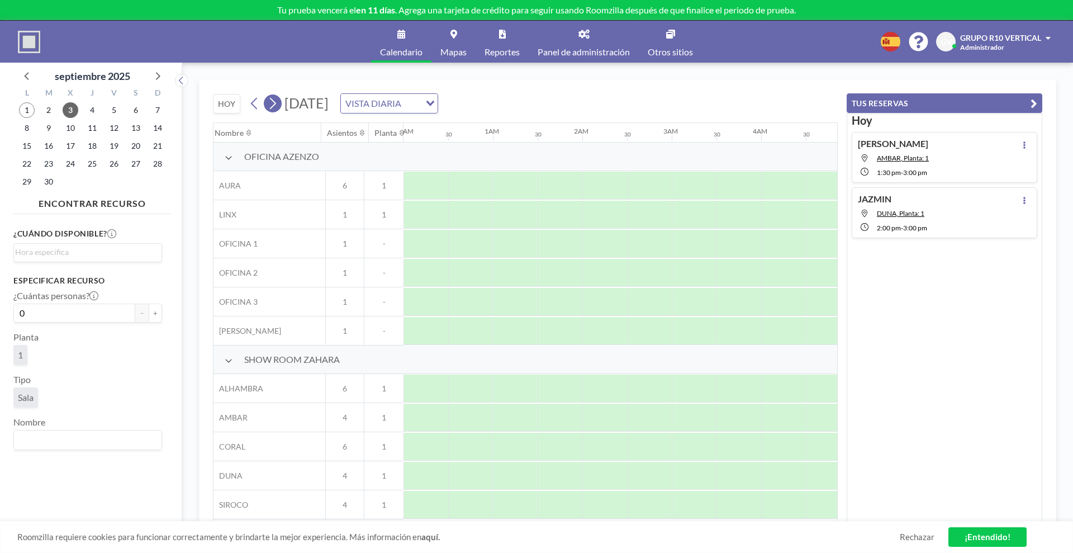
scroll to position [0, 0]
click at [277, 103] on icon at bounding box center [272, 103] width 11 height 17
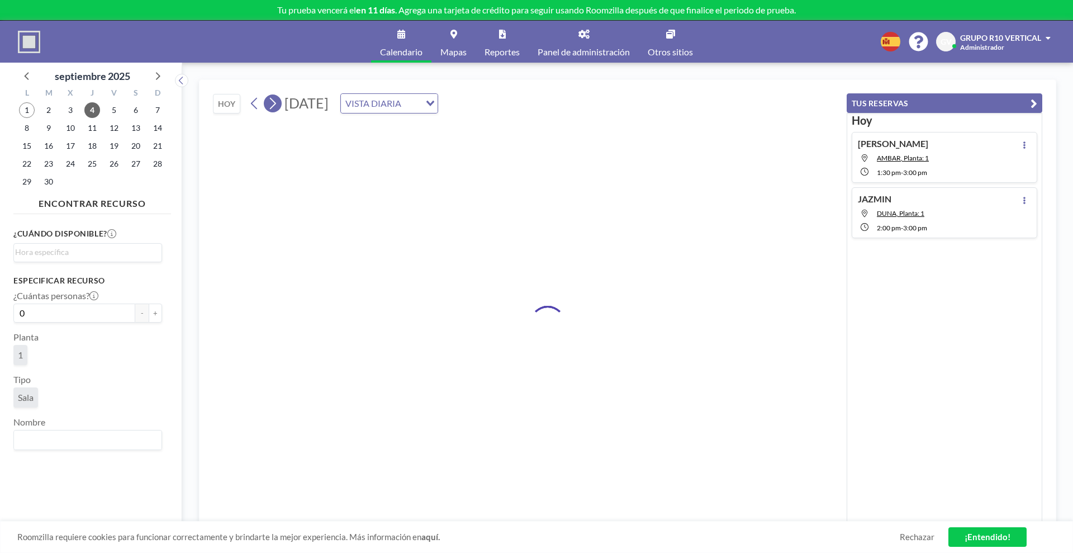
click at [277, 103] on icon at bounding box center [272, 103] width 11 height 17
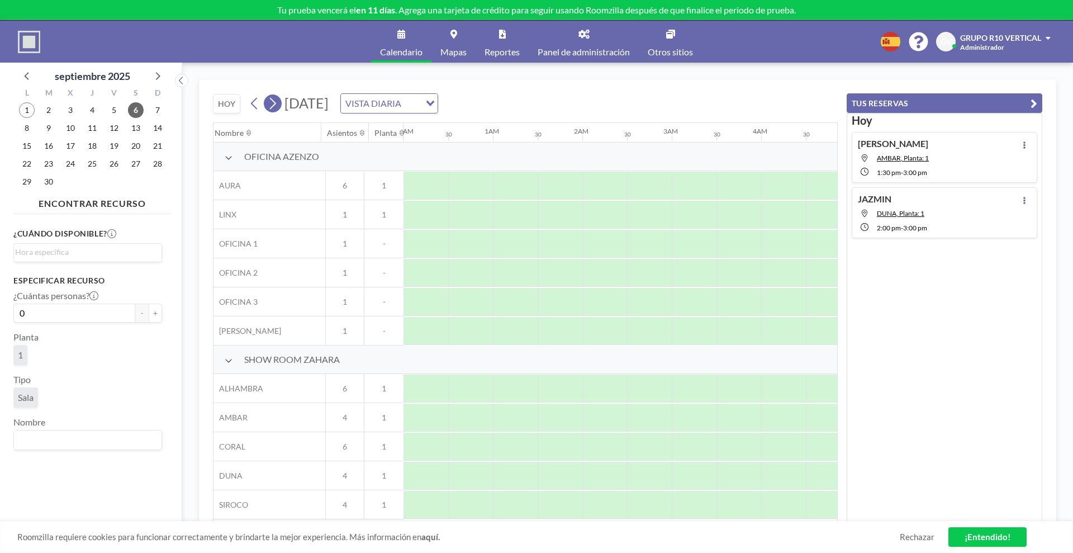
click at [277, 103] on icon at bounding box center [272, 103] width 11 height 17
click at [251, 100] on icon at bounding box center [254, 103] width 11 height 17
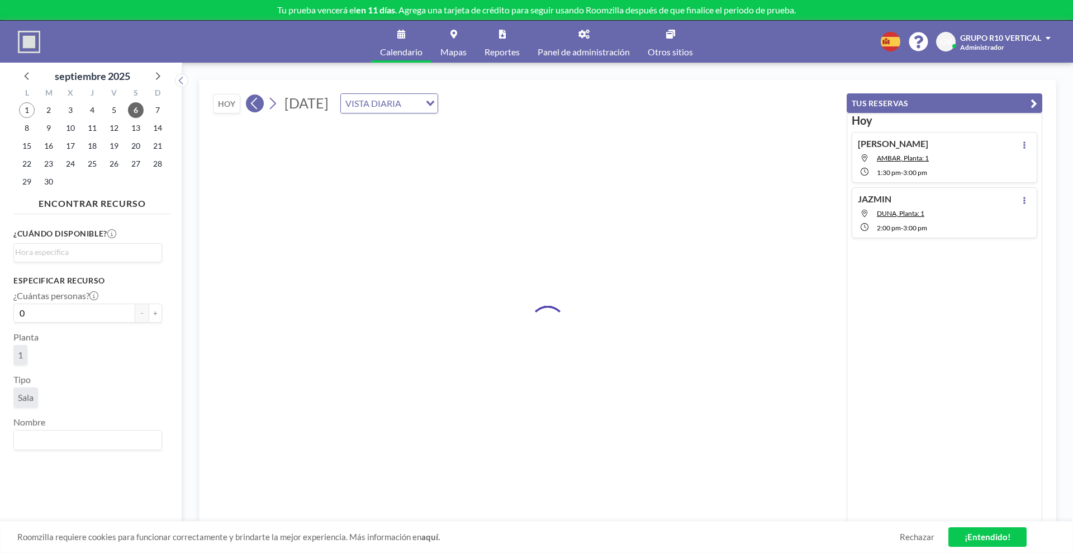
click at [251, 100] on icon at bounding box center [254, 103] width 11 height 17
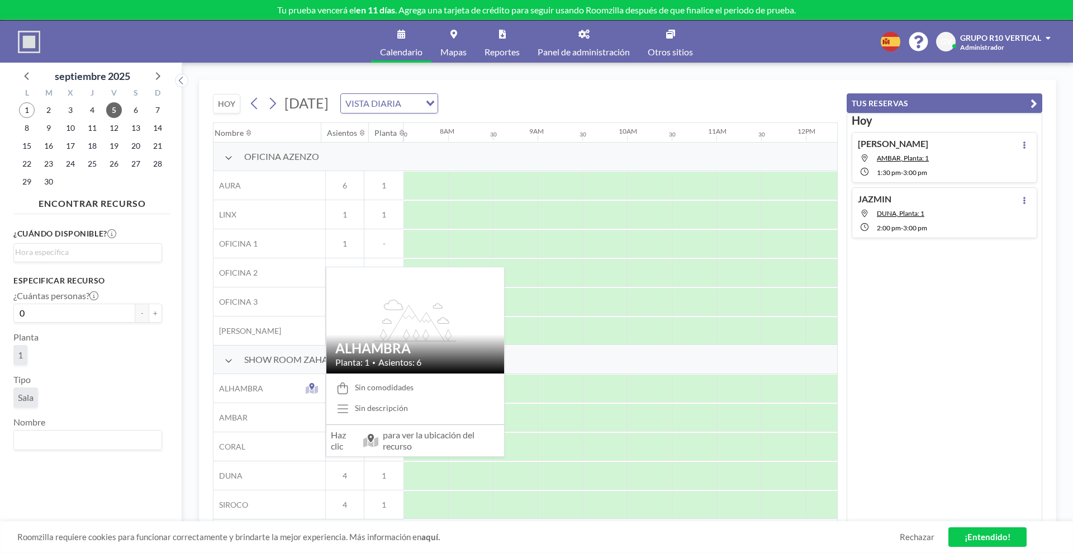
click at [252, 386] on span "ALHAMBRA" at bounding box center [239, 388] width 50 height 10
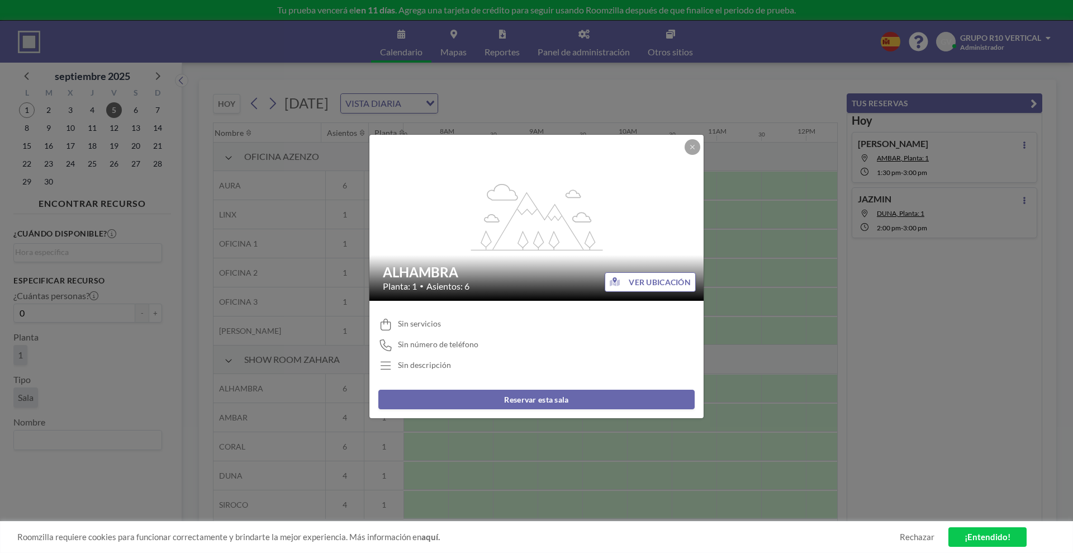
click at [570, 101] on div "flex-grow: 1.2; ALHAMBRA Planta: 1 • Asientos: 6 VER UBICACIÓN Sin servicios Si…" at bounding box center [536, 276] width 1073 height 553
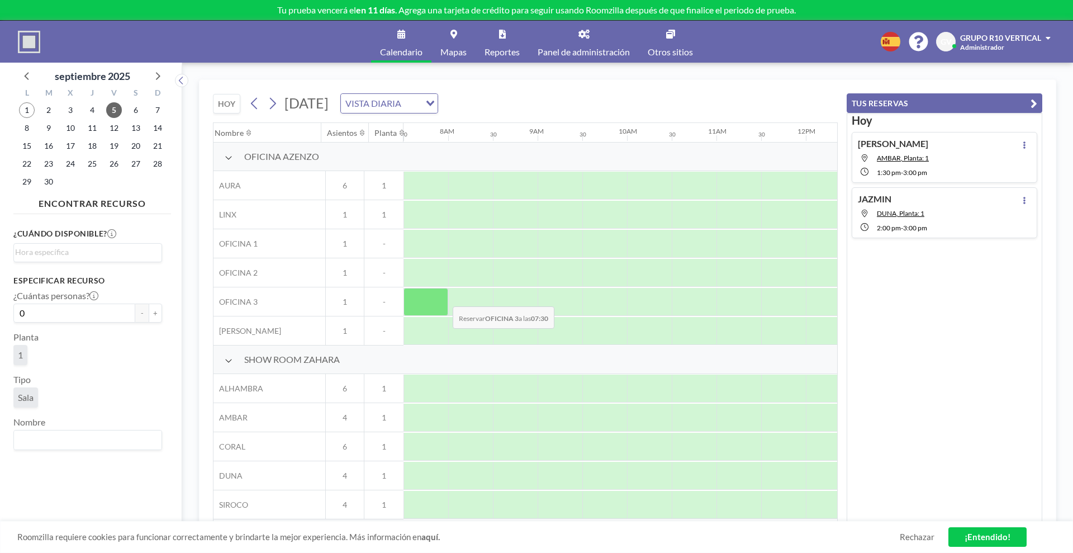
scroll to position [5, 671]
click at [662, 70] on div "HOY viernes, 5 de septiembre de 2025 VISTA DIARIA Loading... Nombre Asientos Pl…" at bounding box center [627, 308] width 891 height 490
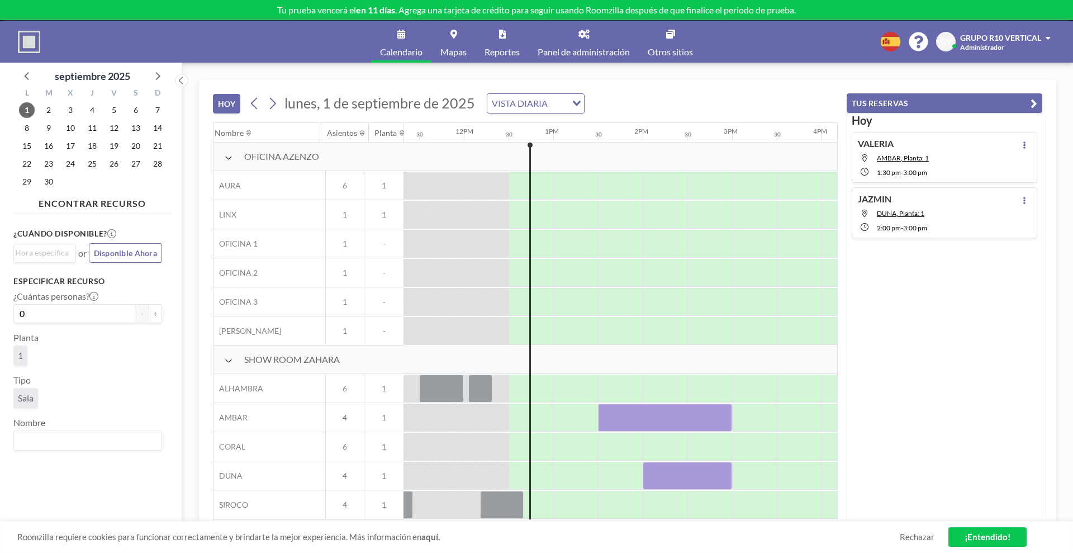
scroll to position [0, 1073]
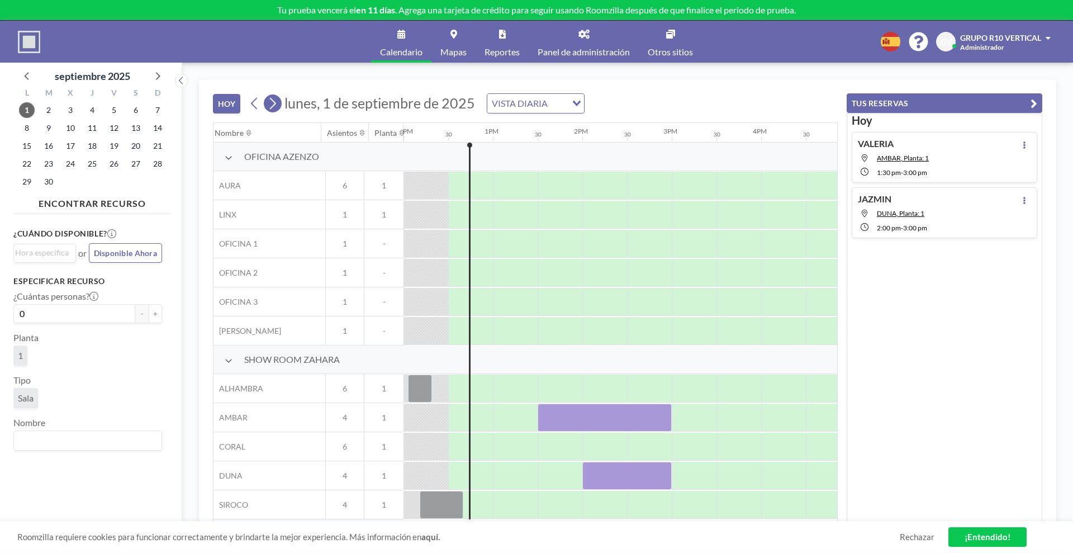
click at [274, 102] on icon at bounding box center [273, 104] width 6 height 12
click at [274, 102] on icon at bounding box center [272, 103] width 11 height 17
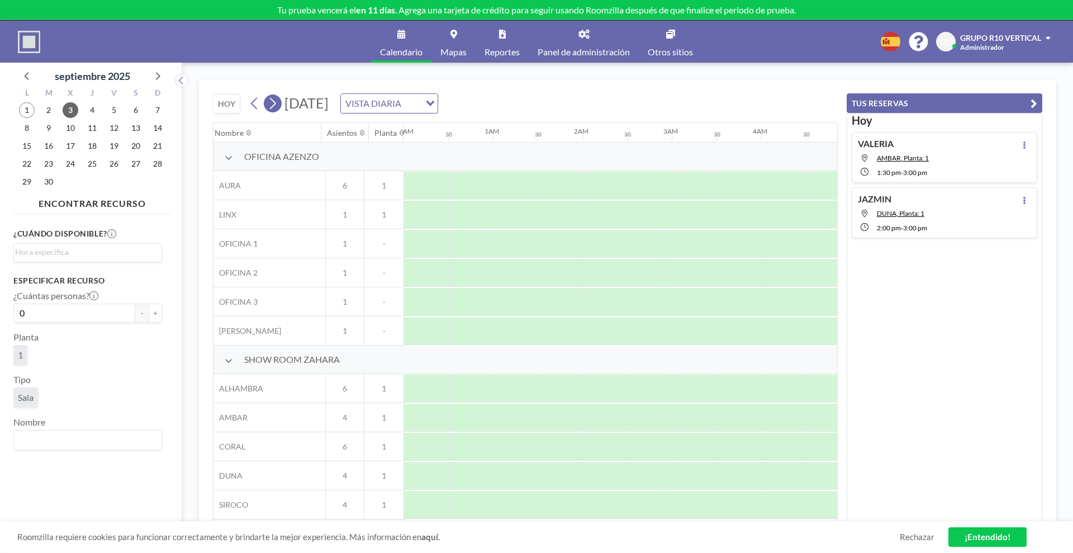
click at [274, 103] on icon at bounding box center [272, 103] width 11 height 17
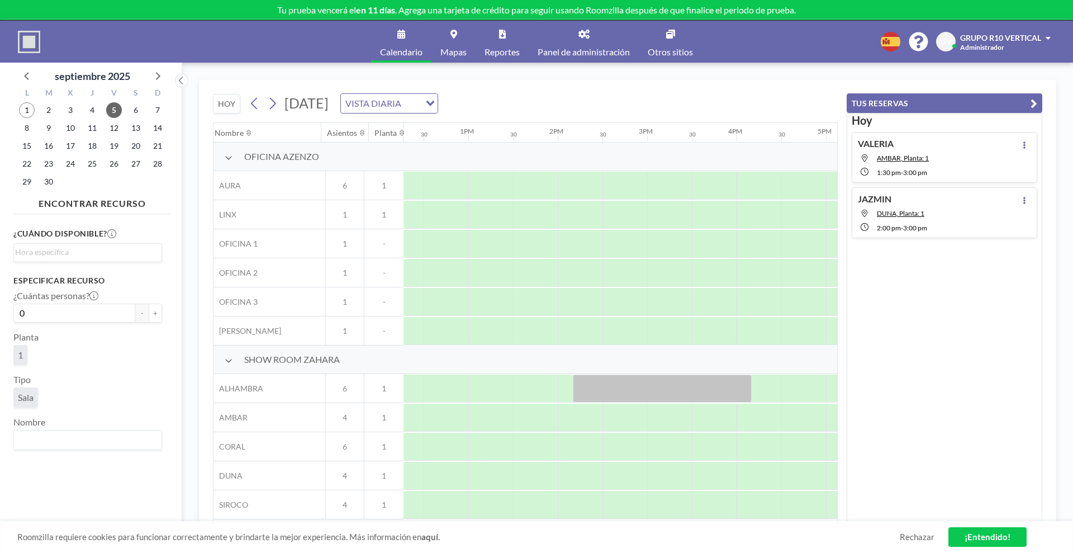
scroll to position [5, 1102]
click at [585, 380] on div at bounding box center [658, 389] width 179 height 28
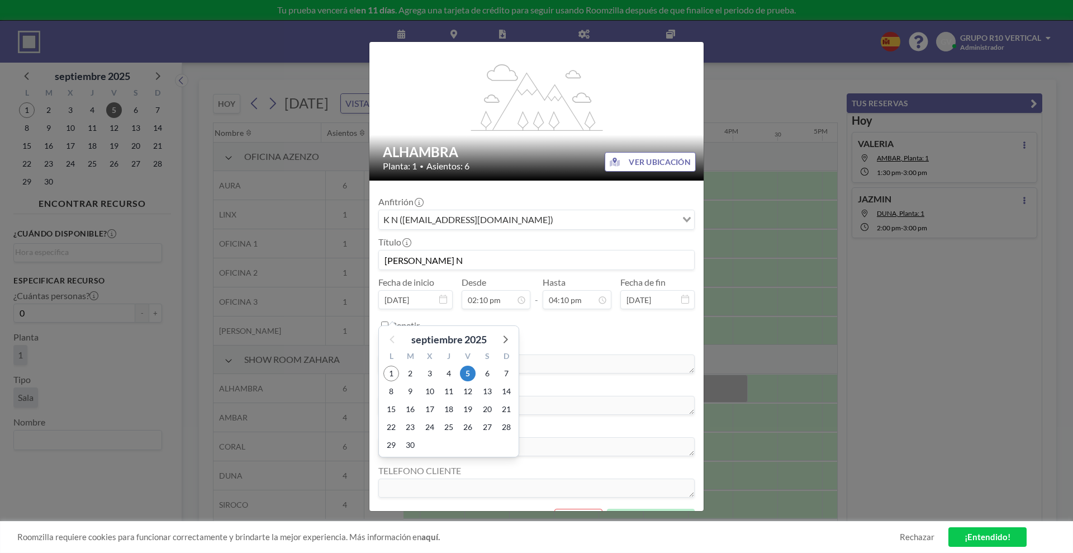
scroll to position [54, 0]
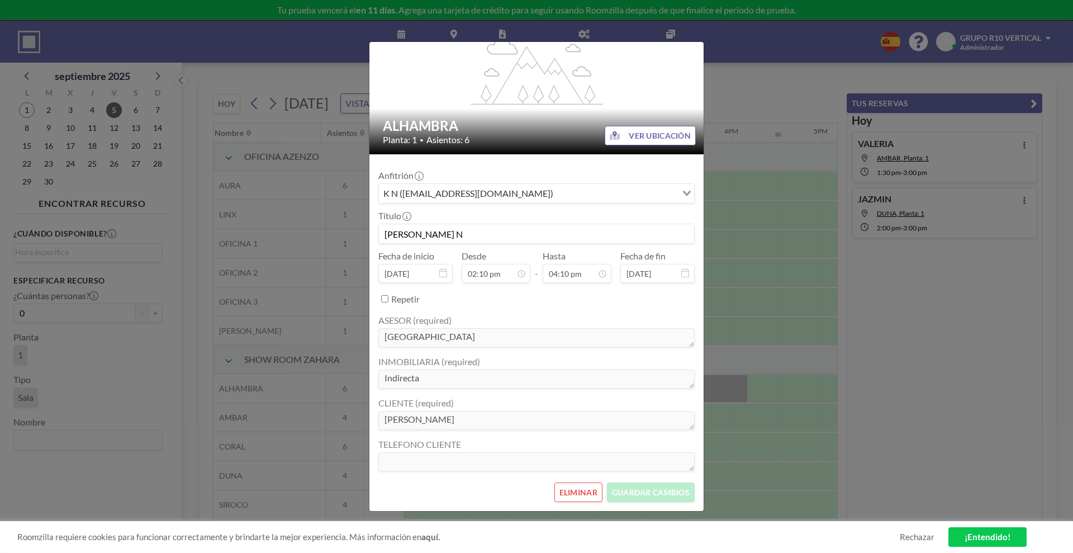
click at [931, 8] on div "flex-grow: 1.2; ALHAMBRA Planta: 1 • Asientos: 6 VER UBICACIÓN Anfitrión K N ([…" at bounding box center [536, 276] width 1073 height 553
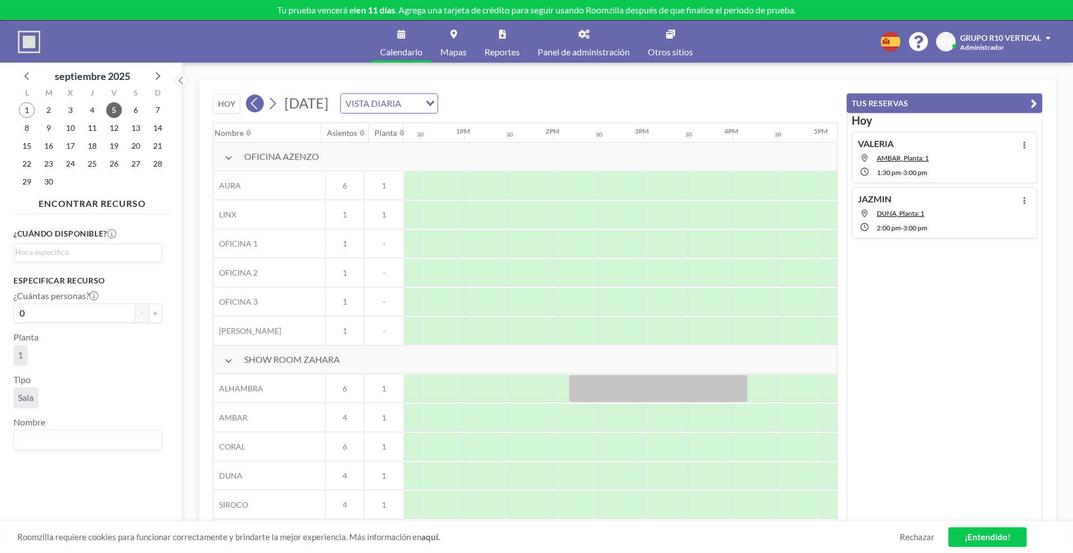
click at [253, 110] on icon at bounding box center [254, 103] width 11 height 17
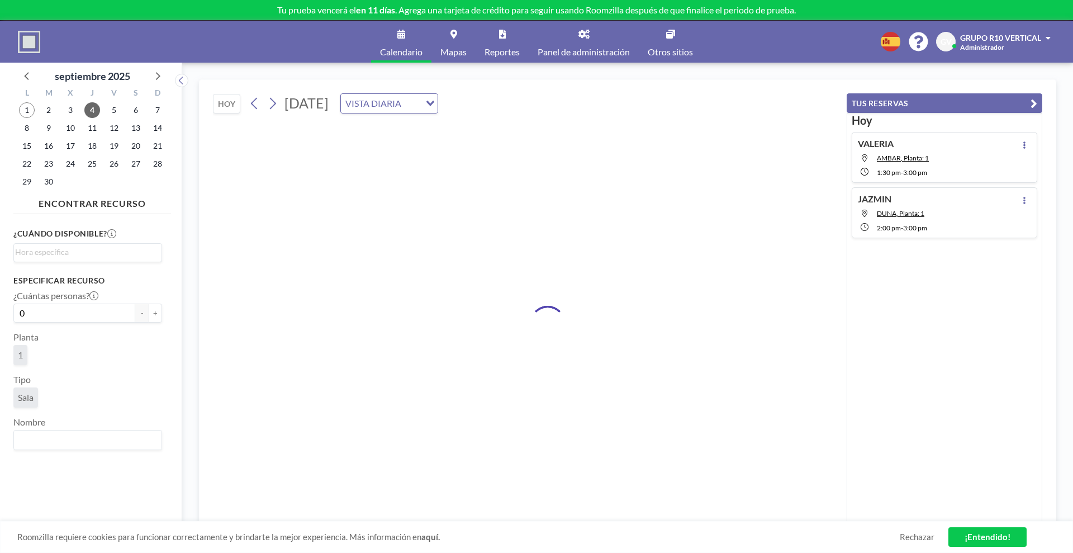
click at [228, 98] on button "HOY" at bounding box center [226, 104] width 27 height 20
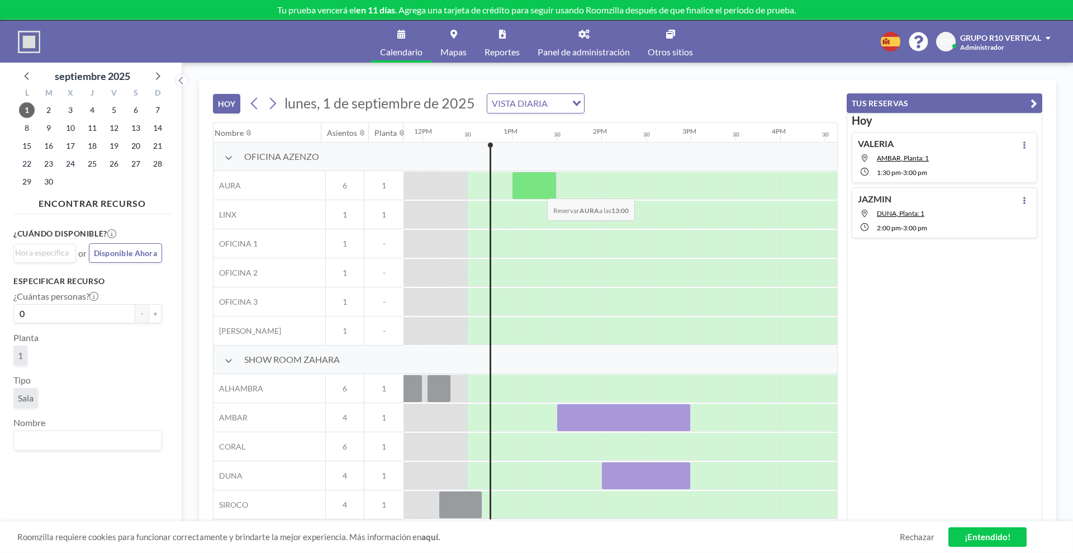
scroll to position [0, 1073]
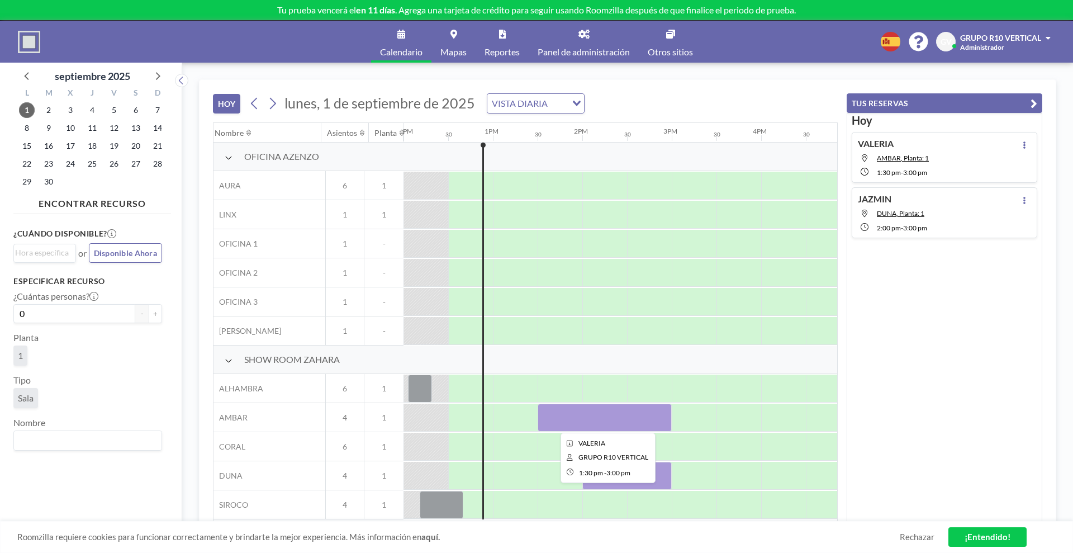
click at [654, 418] on div at bounding box center [605, 418] width 134 height 28
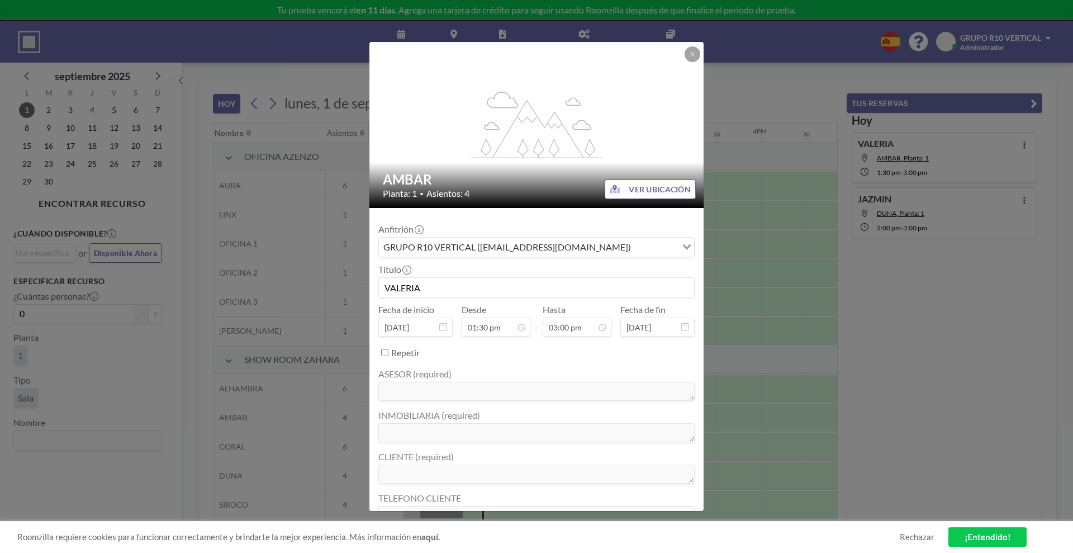
click at [893, 363] on div "flex-grow: 1.2; AMBAR Planta: 1 • Asientos: 4 VER UBICACIÓN Anfitrión GRUPO R10…" at bounding box center [536, 276] width 1073 height 553
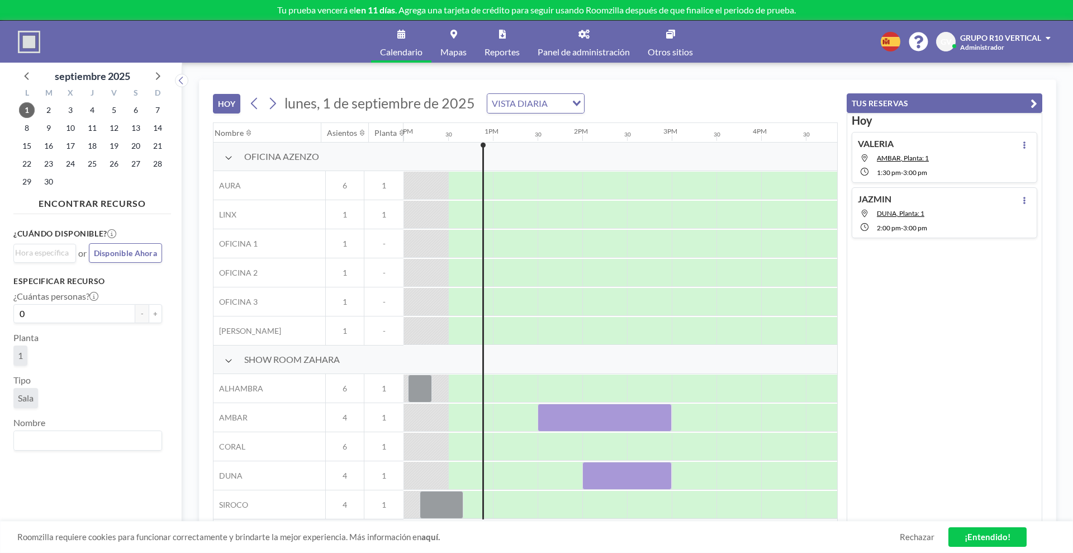
click at [1008, 102] on button "TUS RESERVAS" at bounding box center [945, 103] width 196 height 20
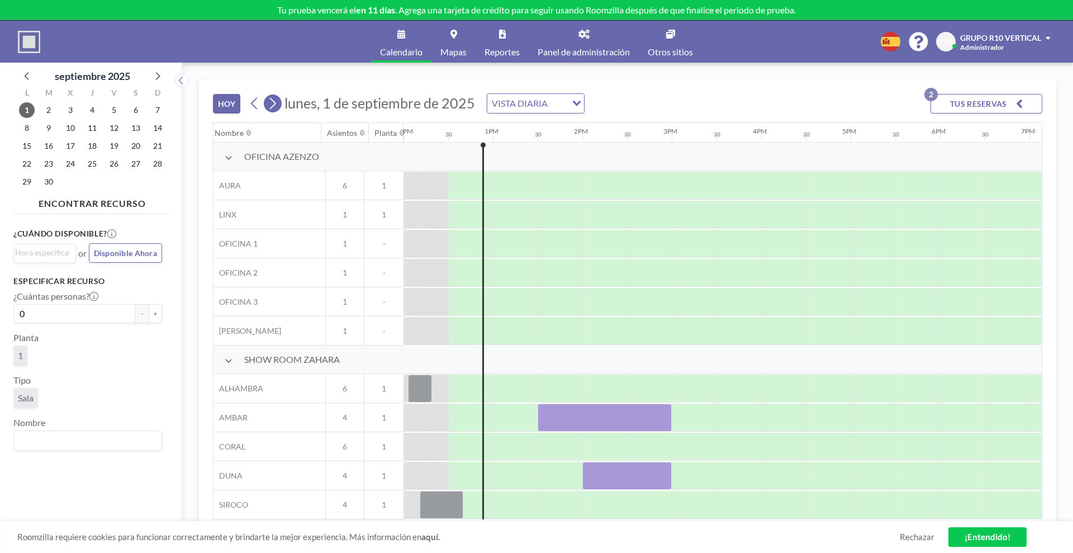
click at [271, 106] on icon at bounding box center [272, 103] width 11 height 17
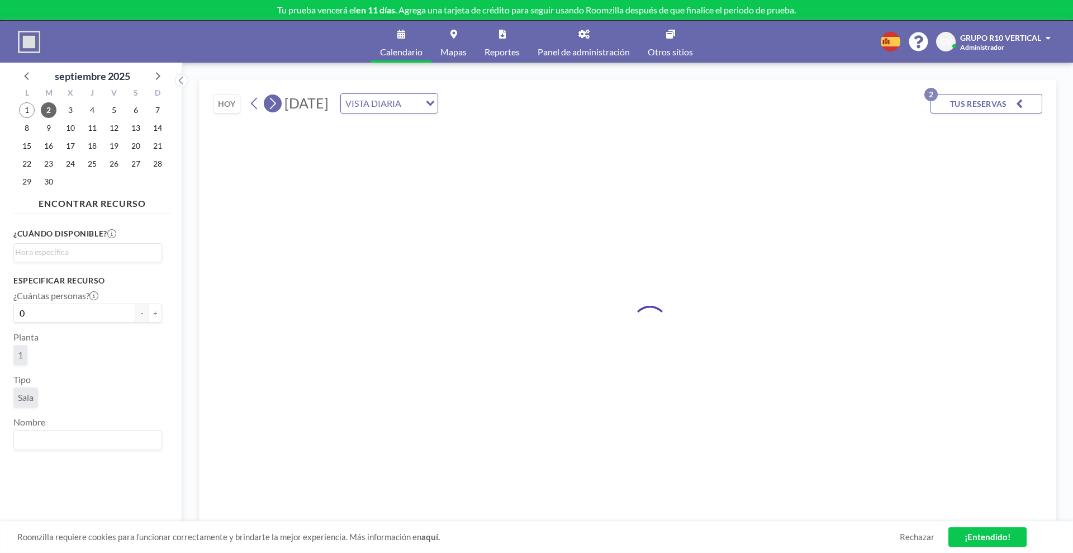
click at [271, 106] on icon at bounding box center [272, 103] width 11 height 17
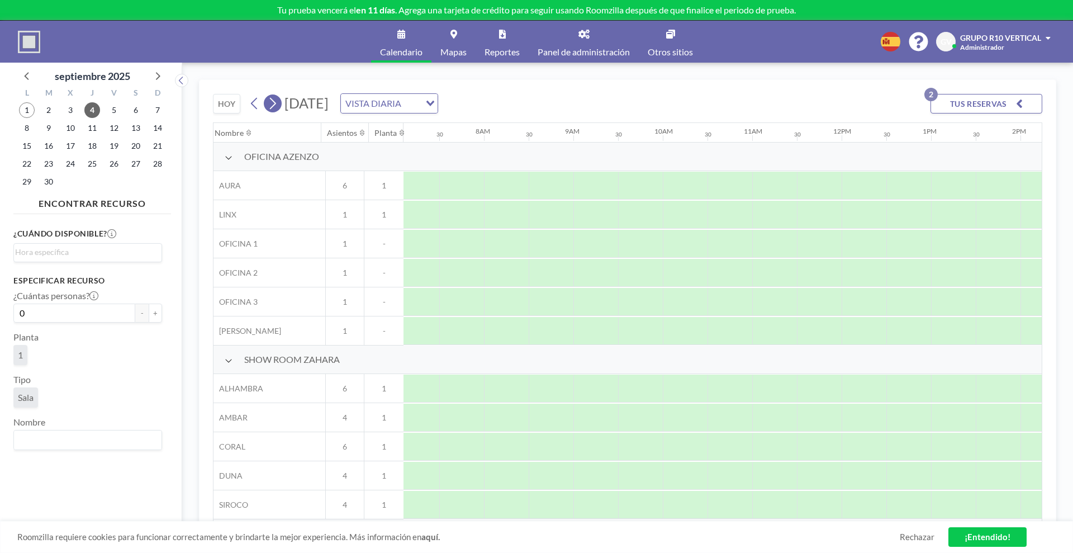
scroll to position [0, 671]
click at [272, 106] on icon at bounding box center [272, 103] width 11 height 17
click at [991, 101] on button "TUS RESERVAS 2" at bounding box center [987, 104] width 112 height 20
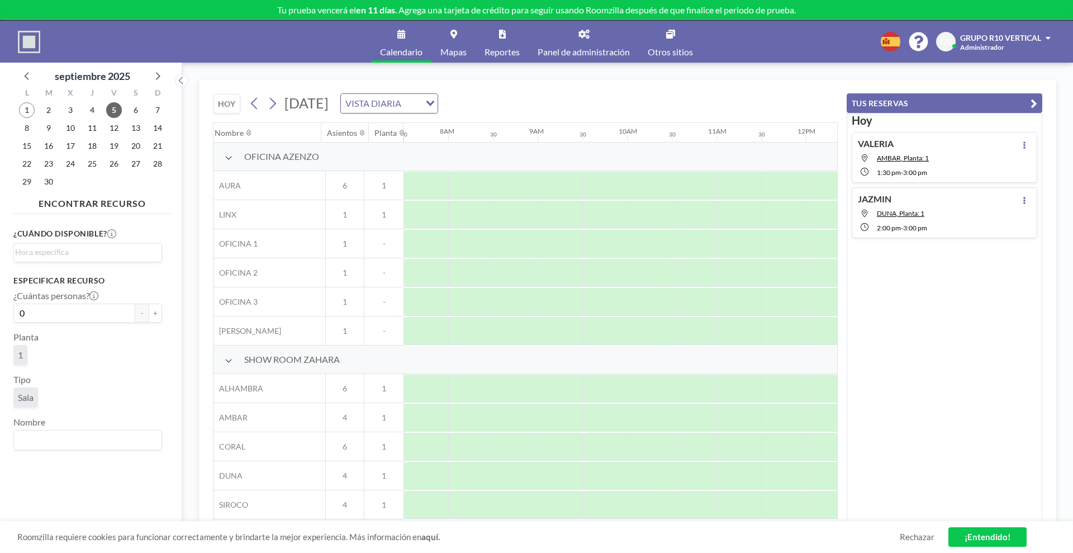
click at [1034, 105] on icon "button" at bounding box center [1034, 103] width 7 height 13
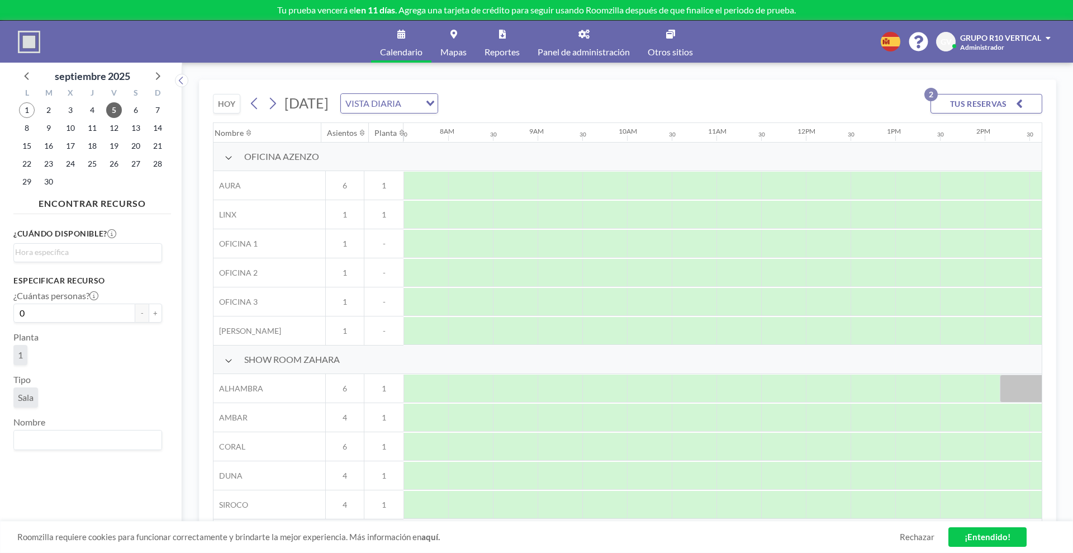
click at [954, 100] on button "TUS RESERVAS 2" at bounding box center [987, 104] width 112 height 20
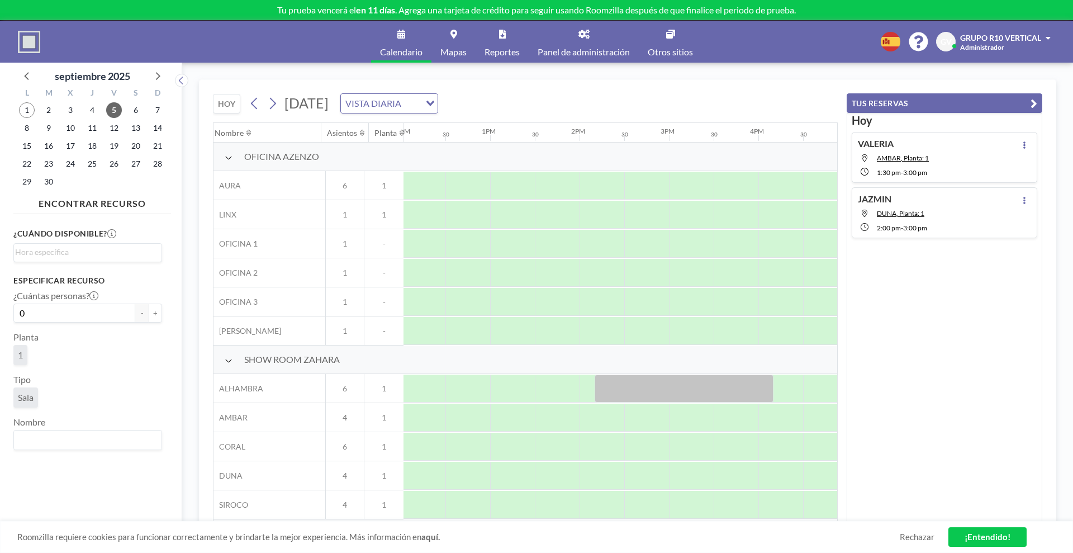
scroll to position [5, 1078]
click at [675, 380] on div at bounding box center [682, 389] width 179 height 28
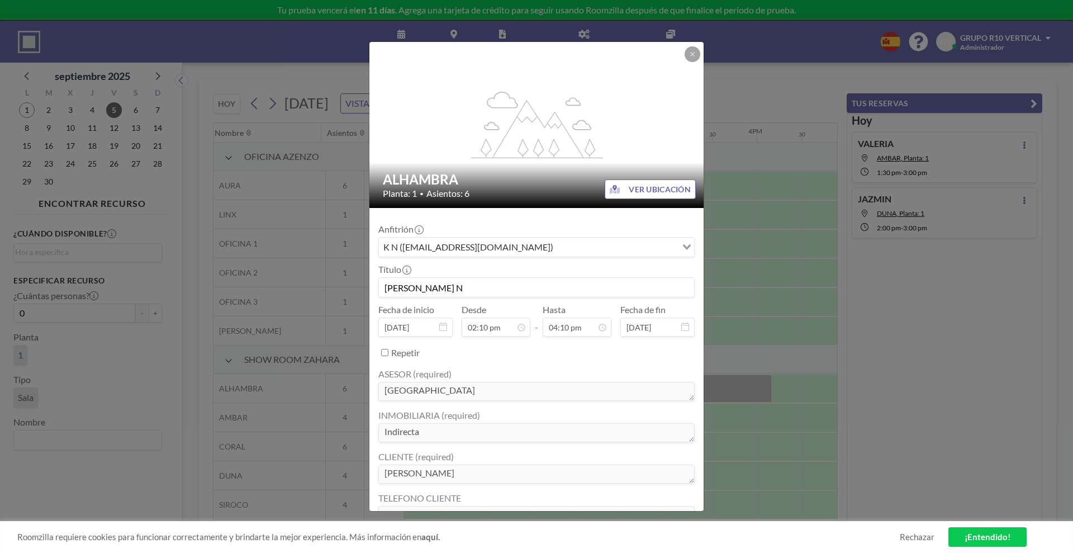
click at [754, 77] on div "flex-grow: 1.2; ALHAMBRA Planta: 1 • Asientos: 6 VER UBICACIÓN Anfitrión K N ([…" at bounding box center [536, 276] width 1073 height 553
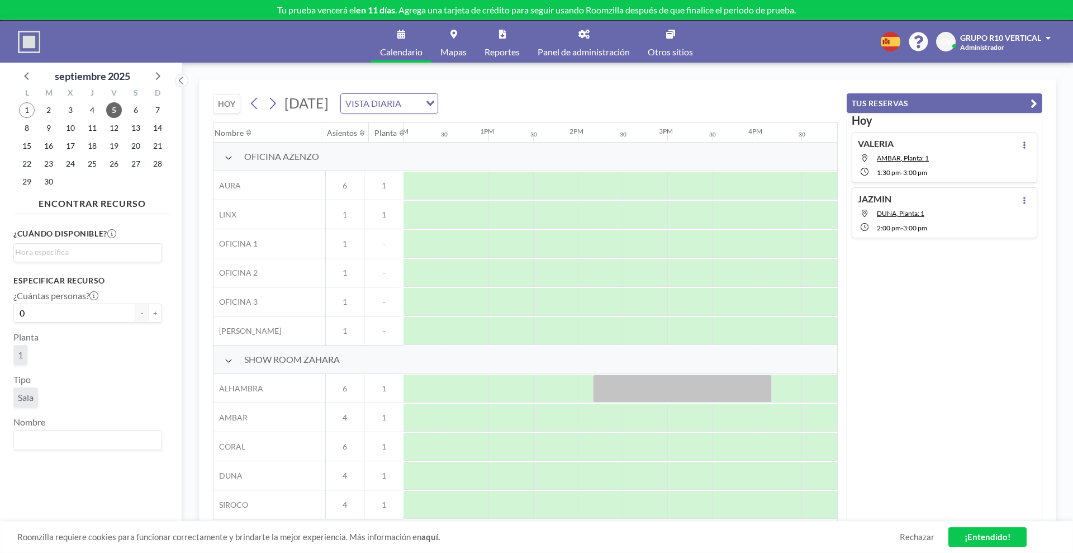
click at [1052, 37] on div "GV GRUPO R10 VERTICAL Administrador" at bounding box center [995, 42] width 119 height 20
click at [1023, 54] on span "Perfil" at bounding box center [1017, 53] width 19 height 11
